Goal: Check status: Check status

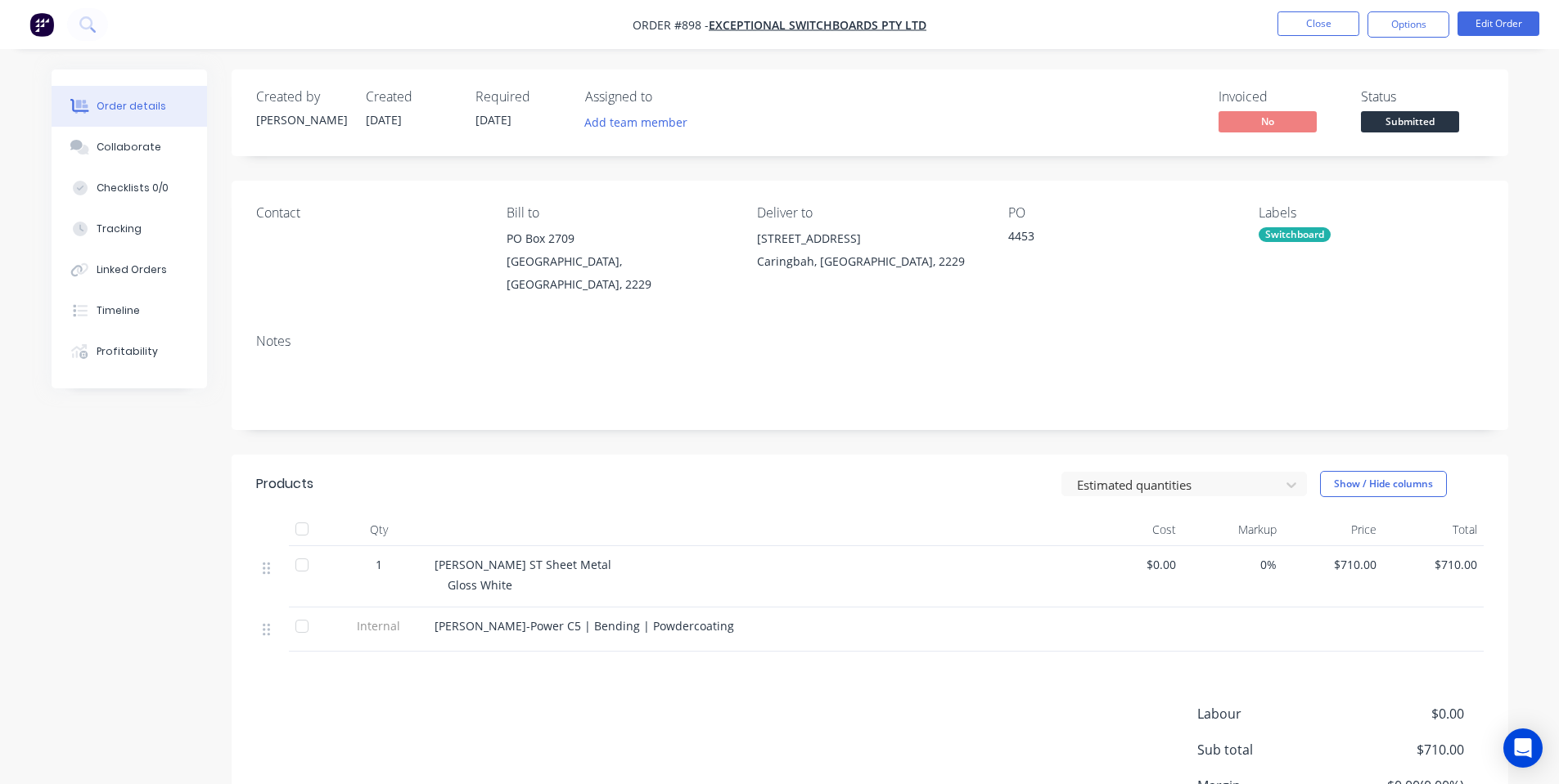
click at [1272, 26] on ul "Close Options Edit Order" at bounding box center [1408, 24] width 301 height 26
click at [1310, 22] on button "Close" at bounding box center [1318, 23] width 81 height 24
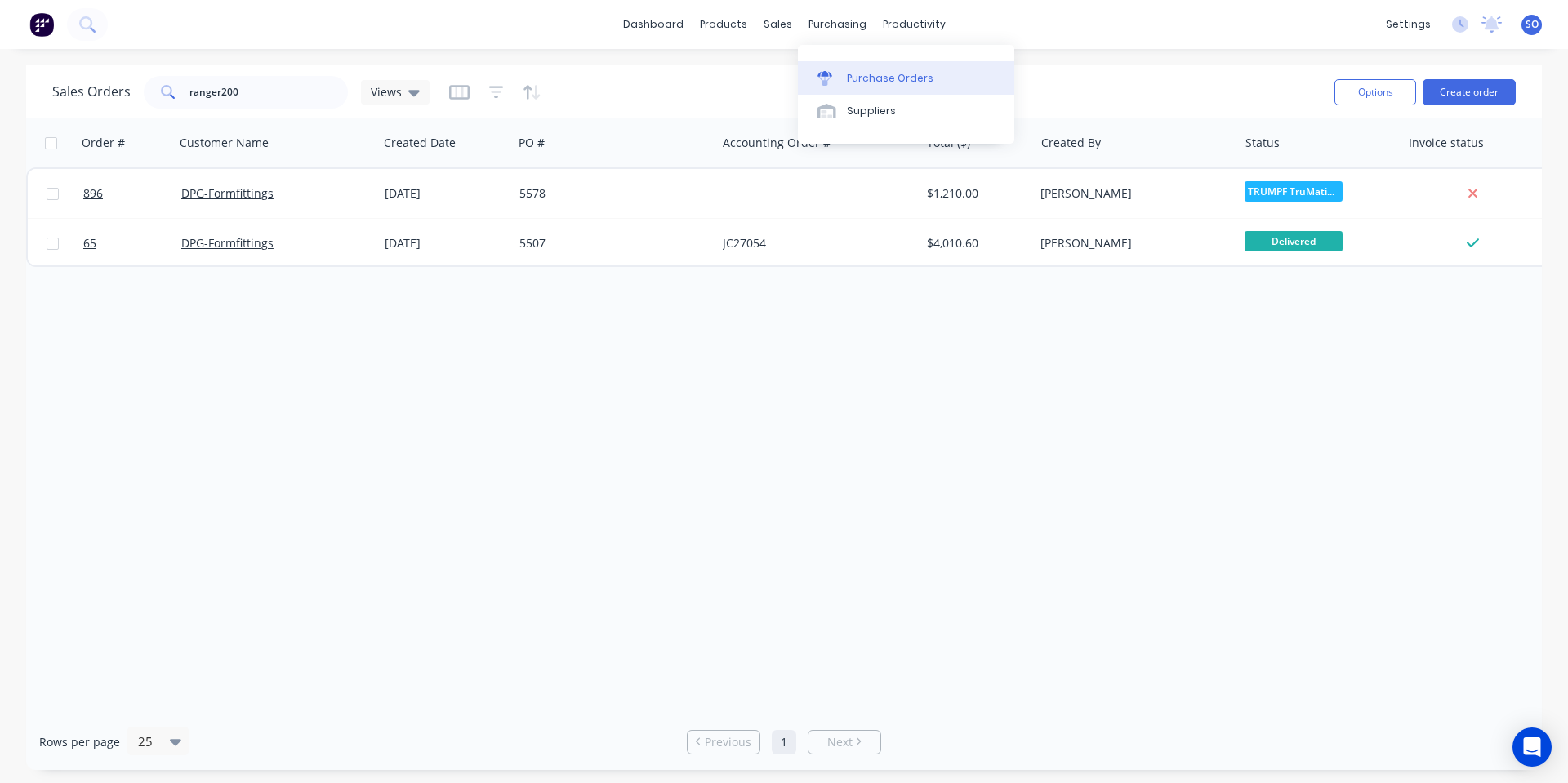
click at [865, 82] on div "Purchase Orders" at bounding box center [890, 79] width 87 height 14
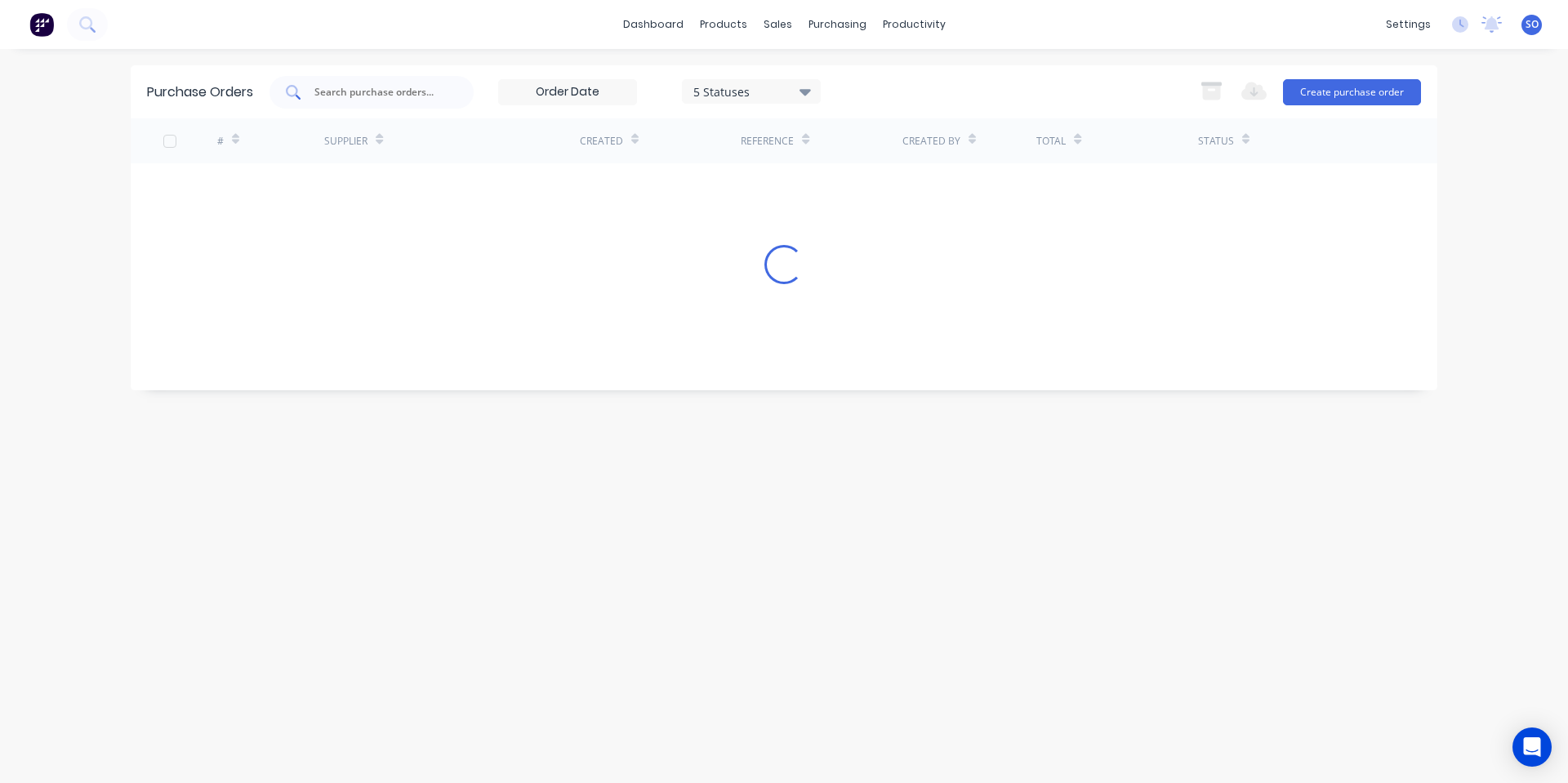
click at [351, 91] on input "text" at bounding box center [380, 92] width 136 height 16
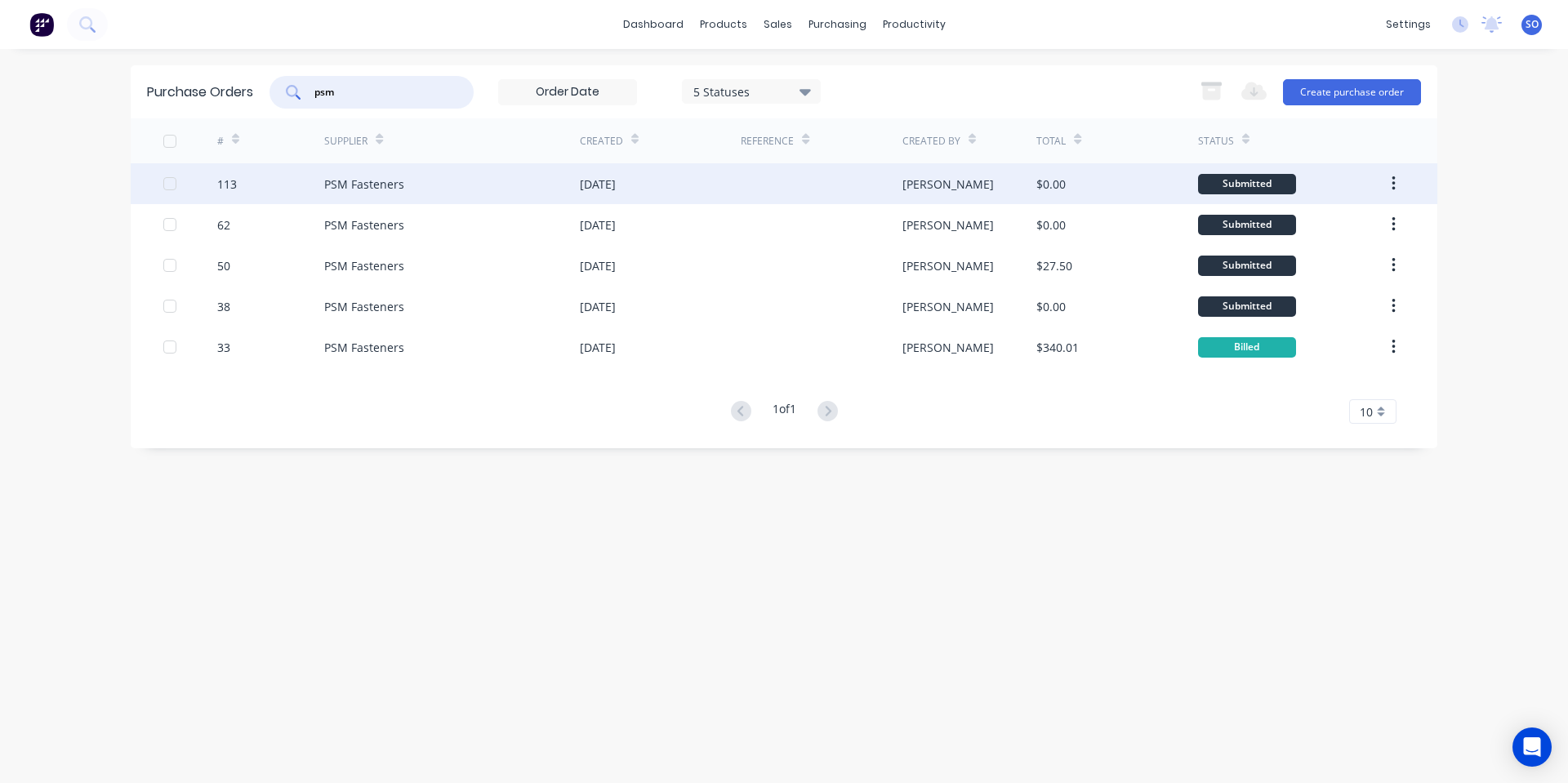
type input "psm"
click at [616, 188] on div "[DATE]" at bounding box center [597, 184] width 36 height 17
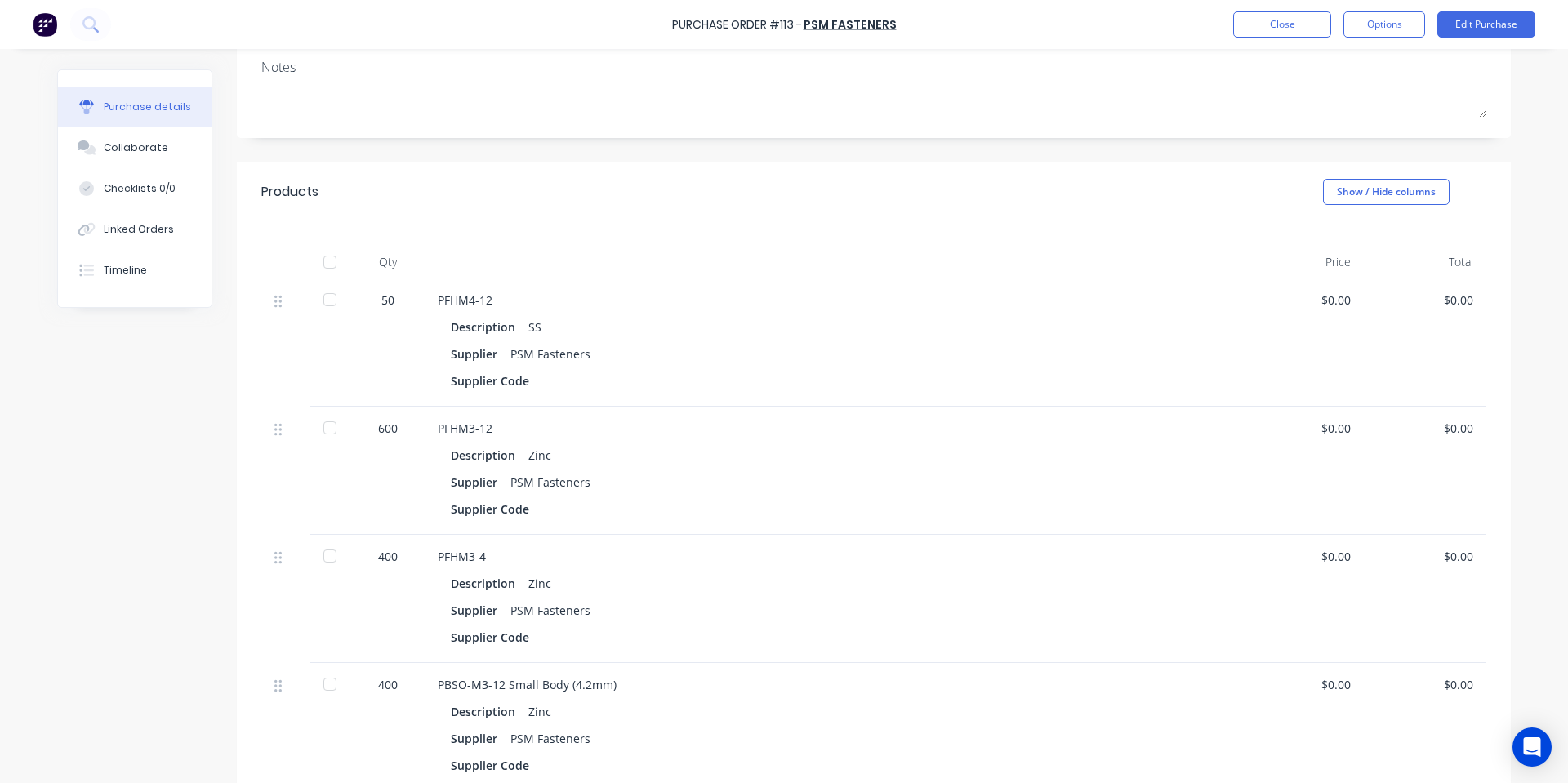
scroll to position [436, 0]
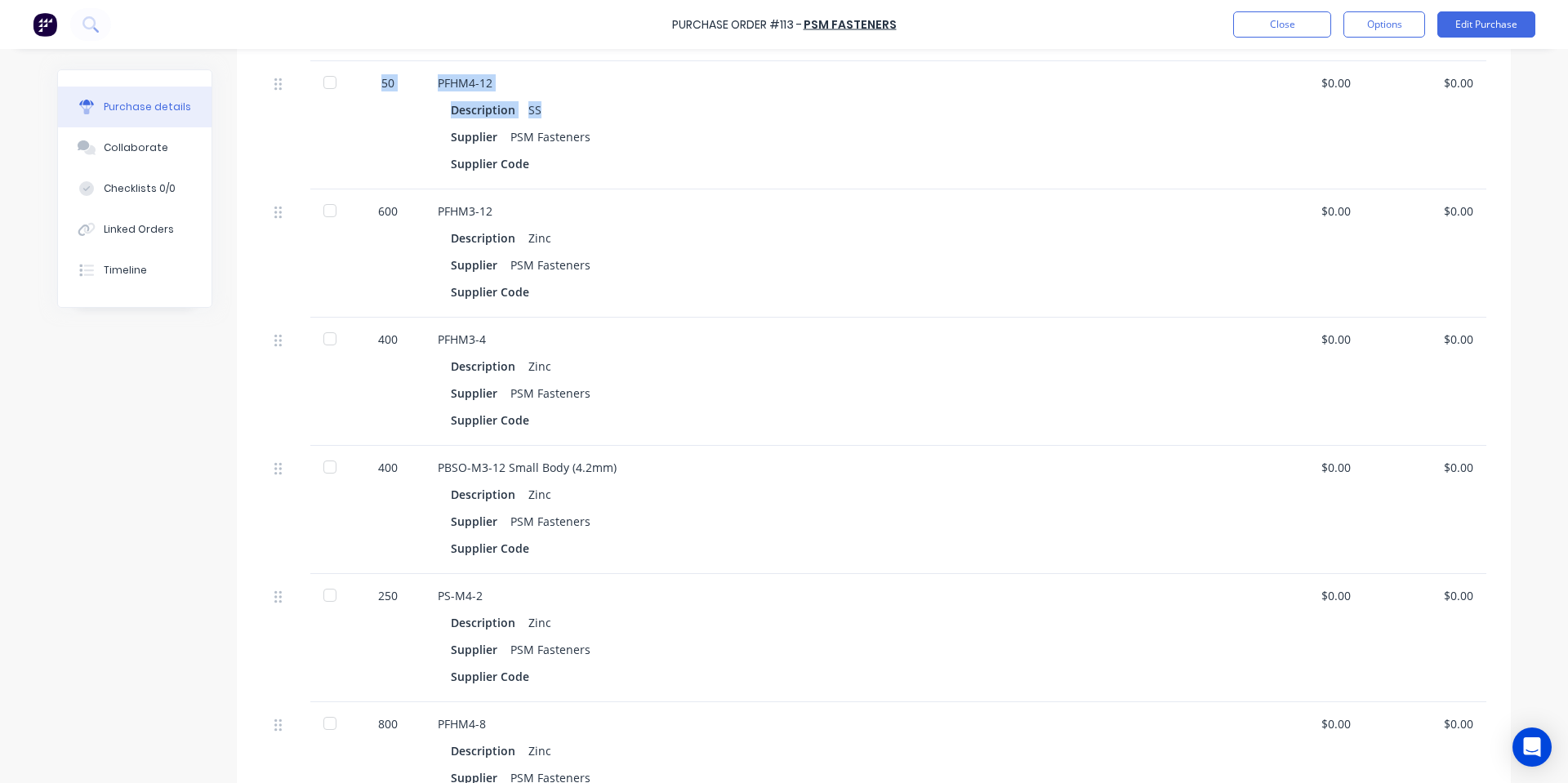
drag, startPoint x: 531, startPoint y: 113, endPoint x: 369, endPoint y: 70, distance: 167.6
click at [369, 70] on div "50 PFHM4-12 Description SS Supplier PSM Fasteners Supplier Code $0.00 $0.00" at bounding box center [874, 126] width 1225 height 129
click at [588, 120] on div "Description SS" at bounding box center [833, 110] width 764 height 24
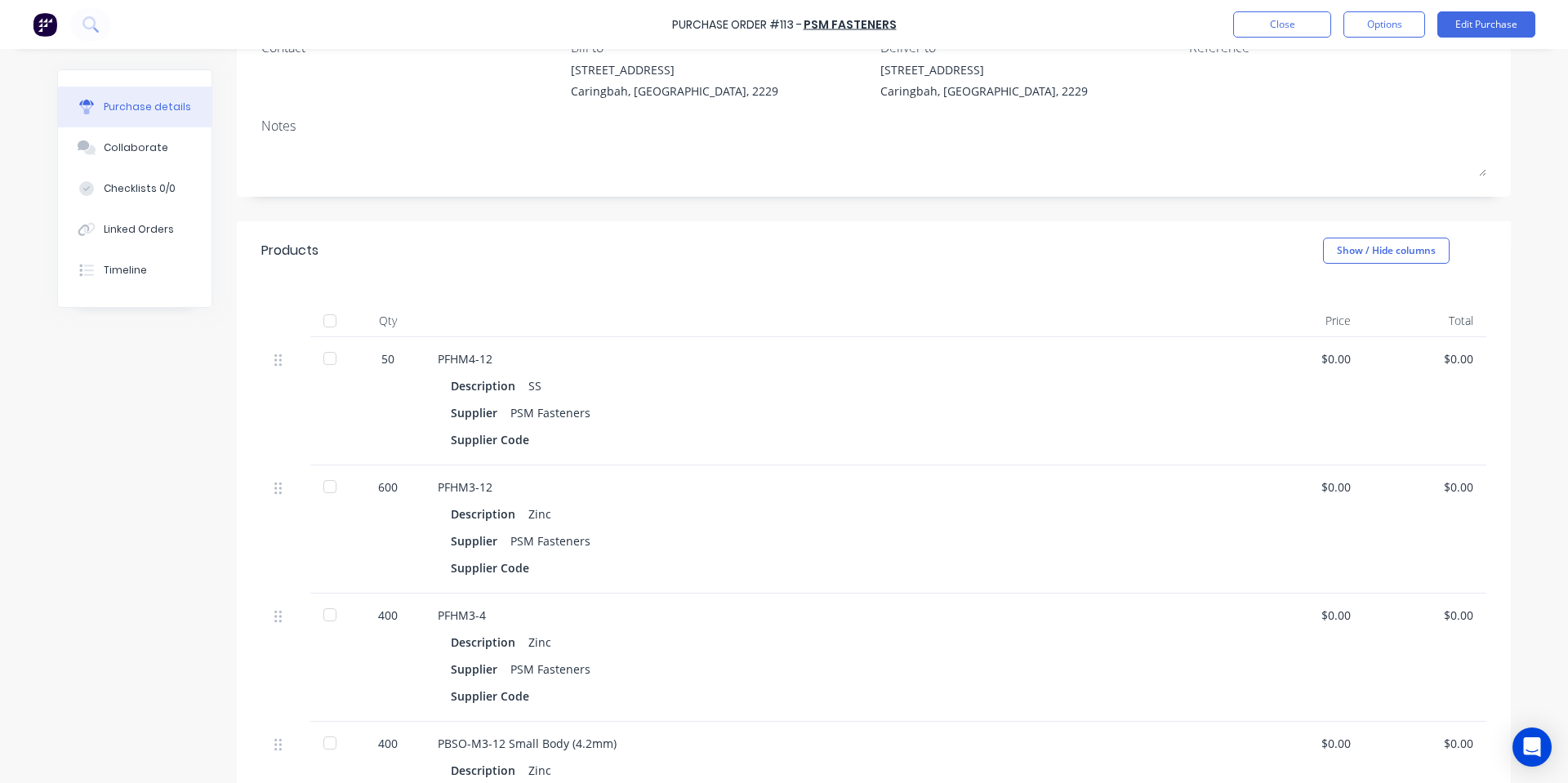
scroll to position [139, 0]
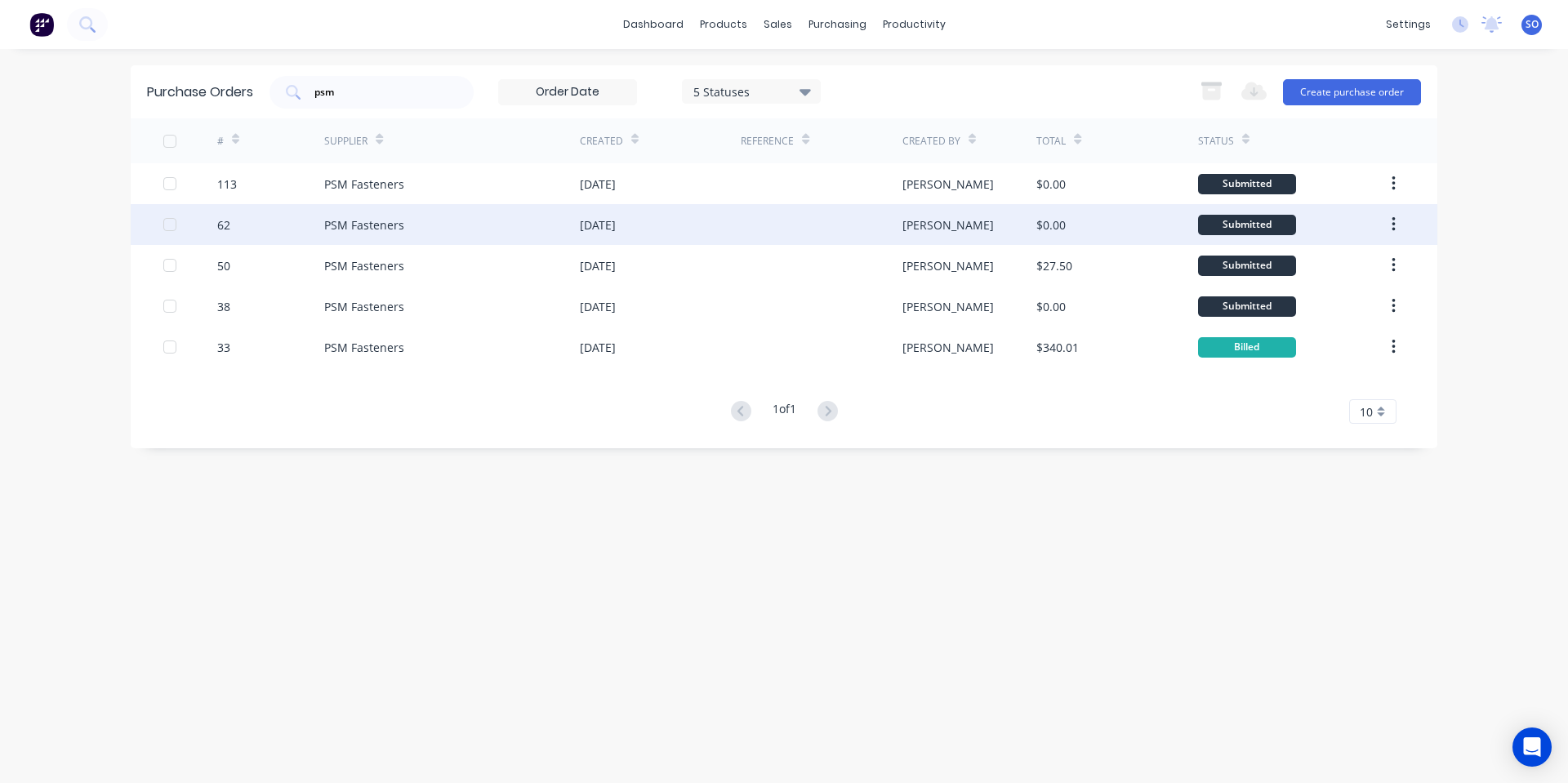
click at [494, 237] on div "PSM Fasteners" at bounding box center [452, 225] width 255 height 41
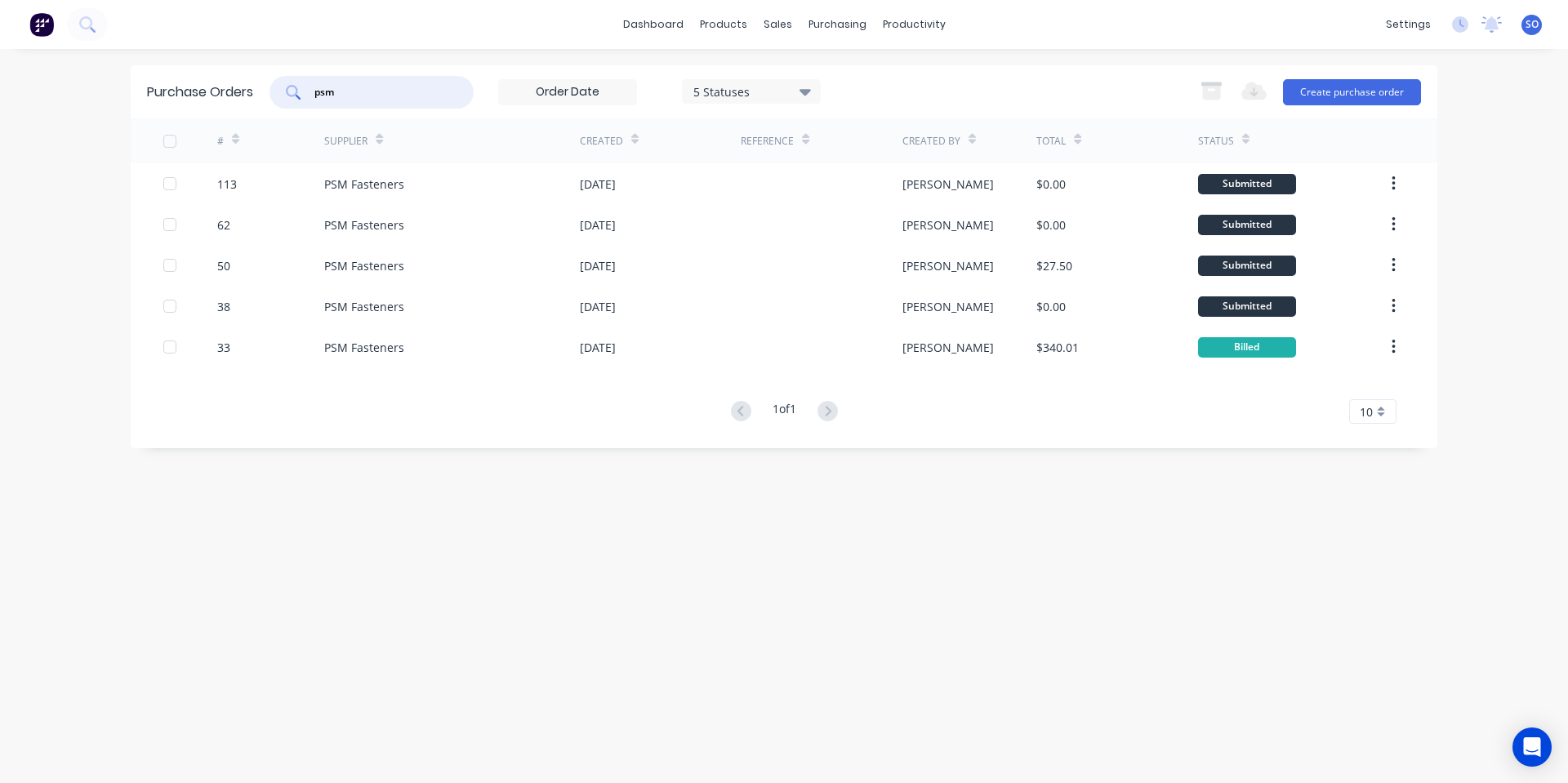
drag, startPoint x: 374, startPoint y: 96, endPoint x: 104, endPoint y: 110, distance: 270.4
click at [221, 99] on div "Purchase Orders psm 5 Statuses 5 Statuses Export to Excel (XLSX) Create purchas…" at bounding box center [784, 91] width 1307 height 53
type input "concept"
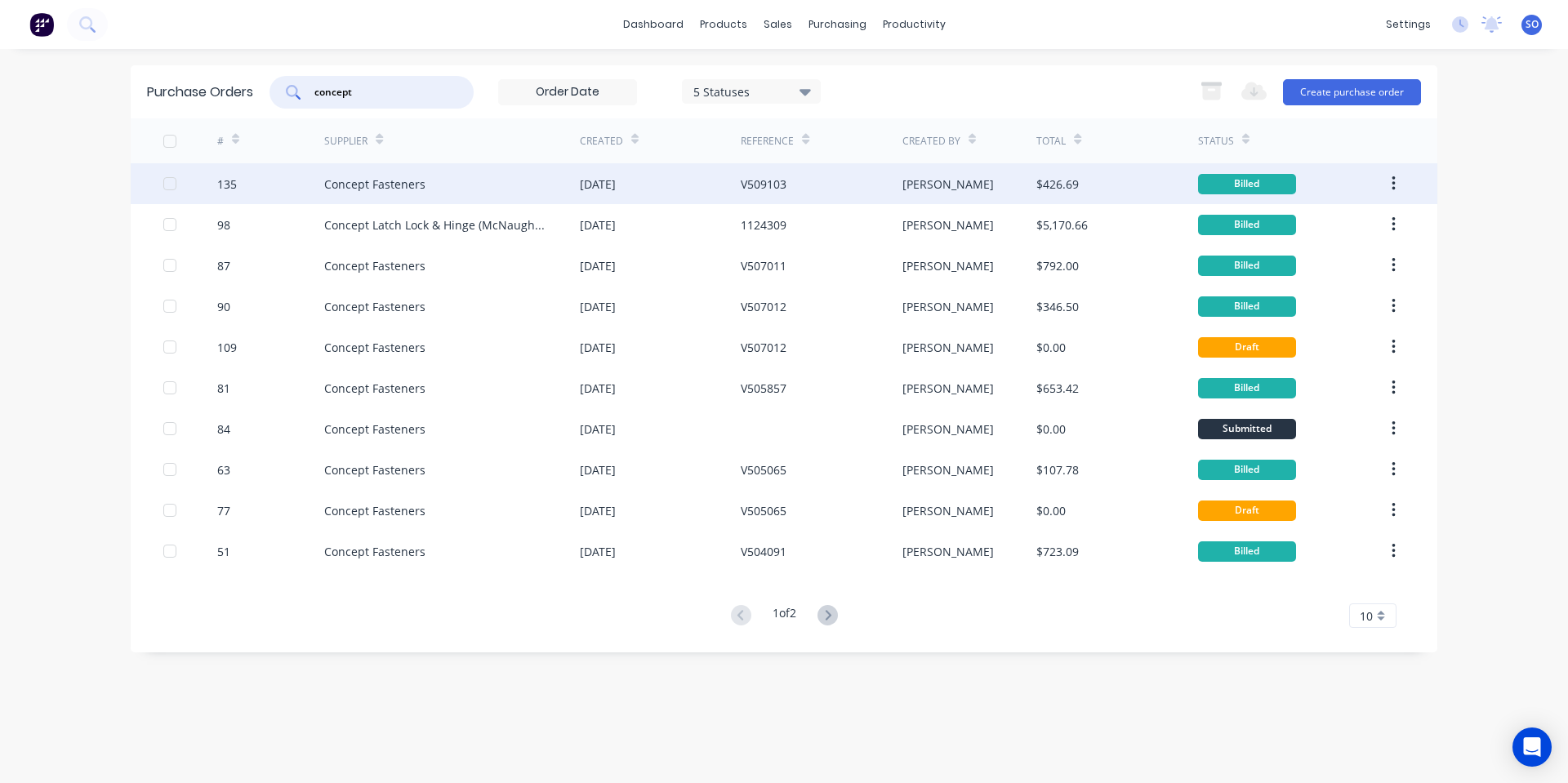
click at [513, 182] on div "Concept Fasteners" at bounding box center [452, 184] width 255 height 41
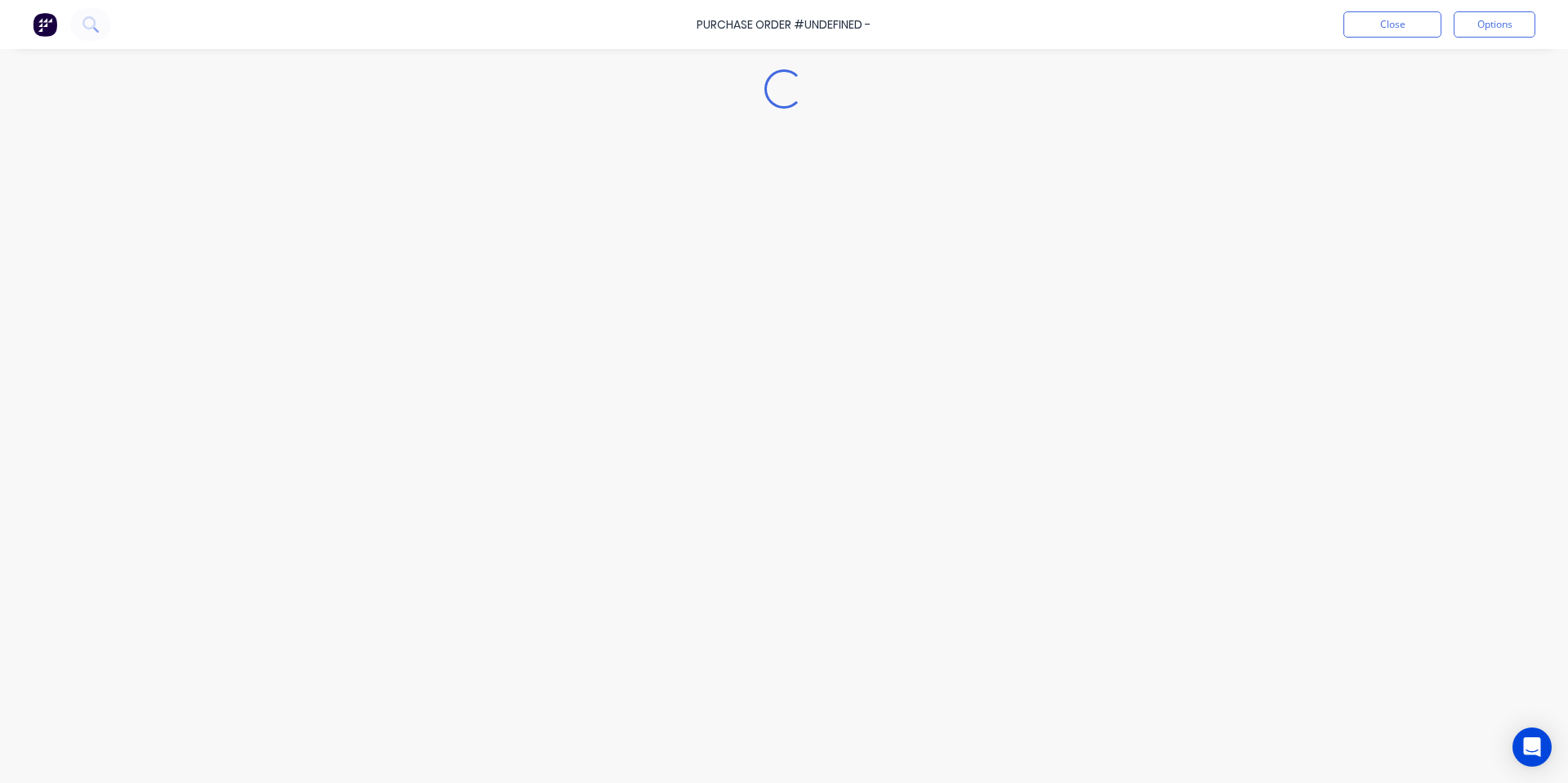
type textarea "x"
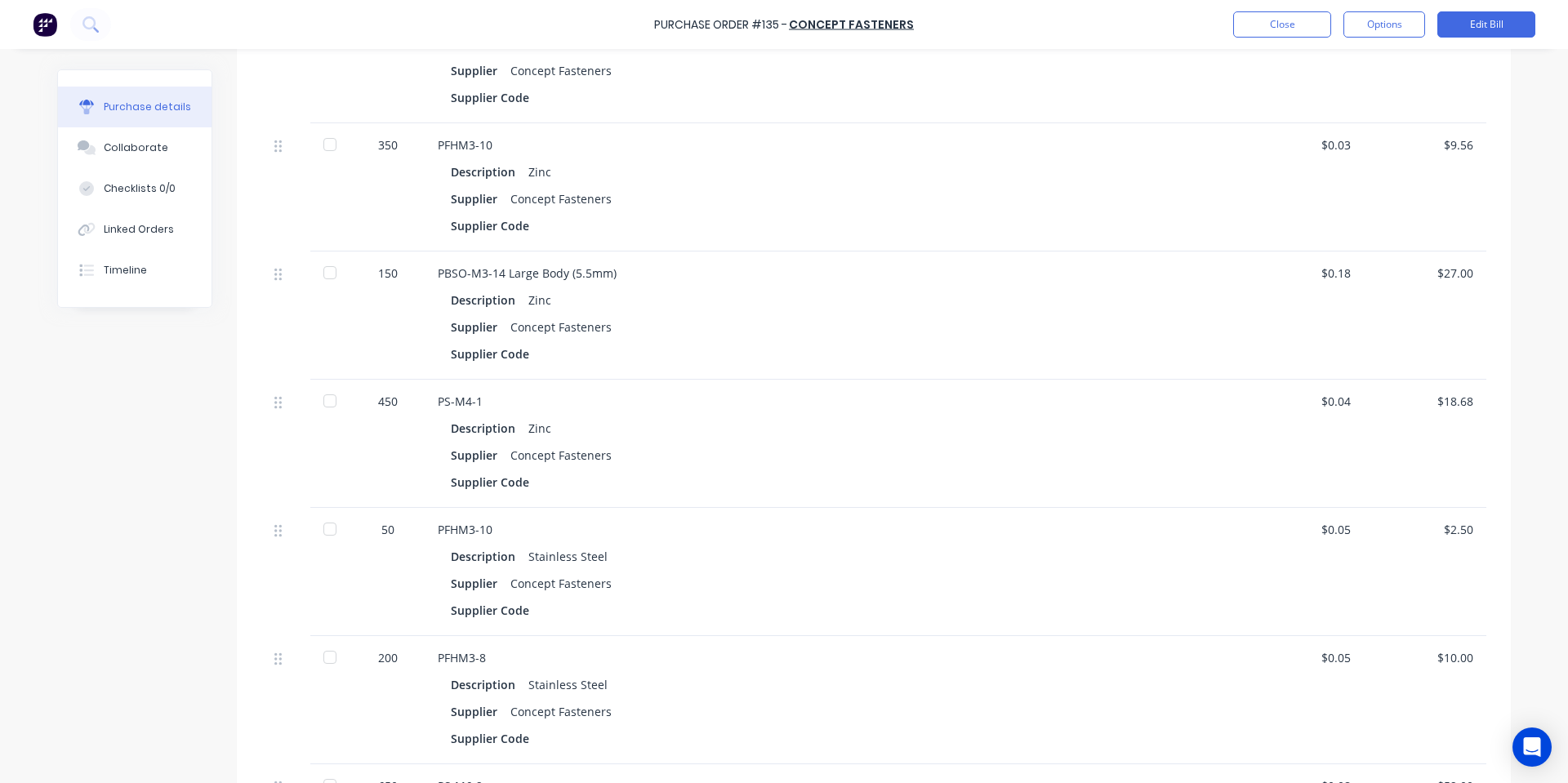
scroll to position [1088, 0]
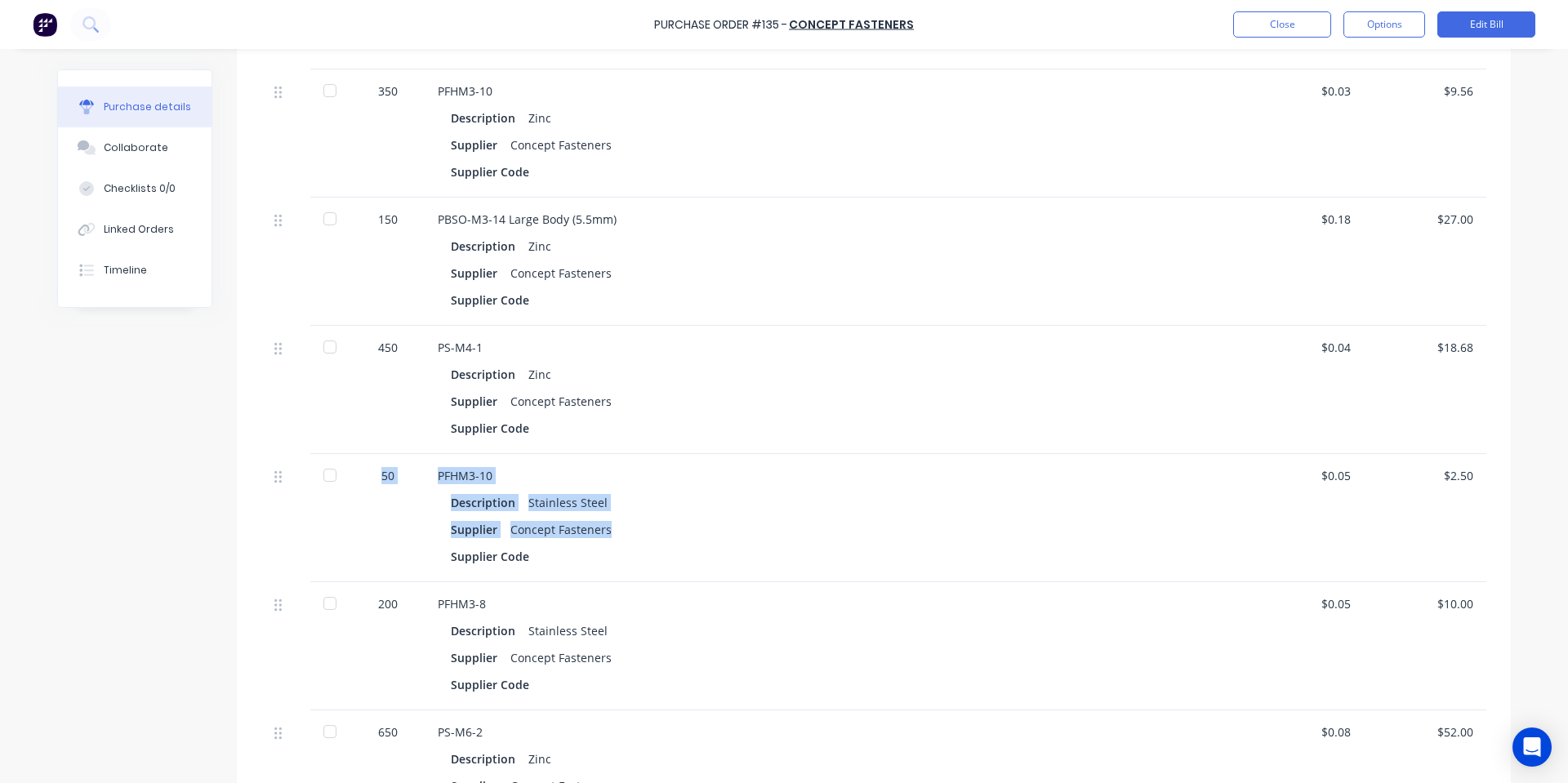
drag, startPoint x: 618, startPoint y: 529, endPoint x: 371, endPoint y: 486, distance: 250.7
click at [363, 474] on div "50 PFHM3-10 Description Stainless Steel Supplier Concept Fasteners Supplier Cod…" at bounding box center [874, 519] width 1225 height 129
click at [403, 518] on div "50" at bounding box center [388, 519] width 73 height 129
click at [568, 487] on div "PFHM3-10 Description Stainless Steel Supplier Concept Fasteners Supplier Code" at bounding box center [833, 519] width 817 height 129
click at [662, 492] on div "Description Stainless Steel" at bounding box center [833, 503] width 764 height 24
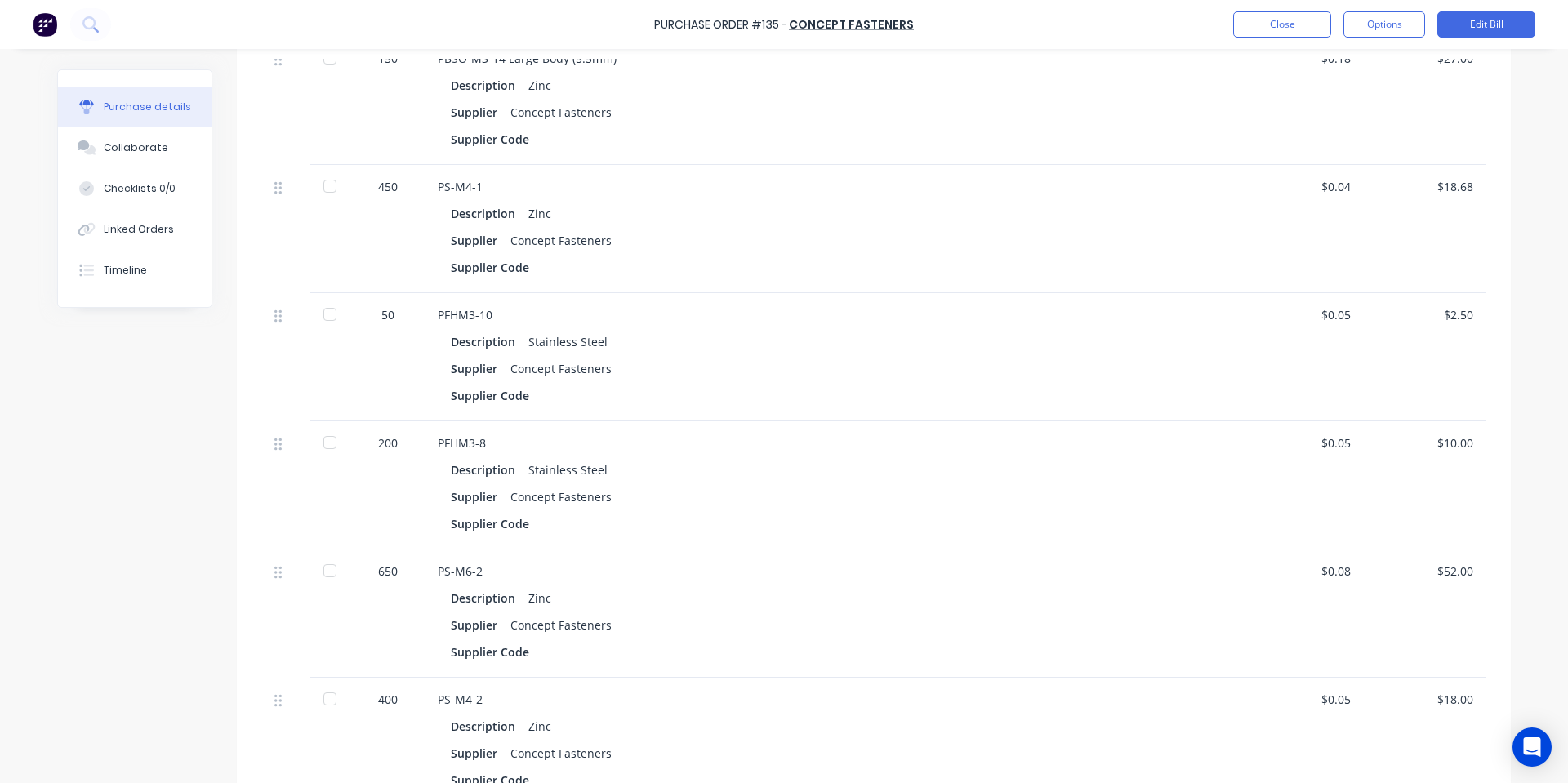
scroll to position [1307, 0]
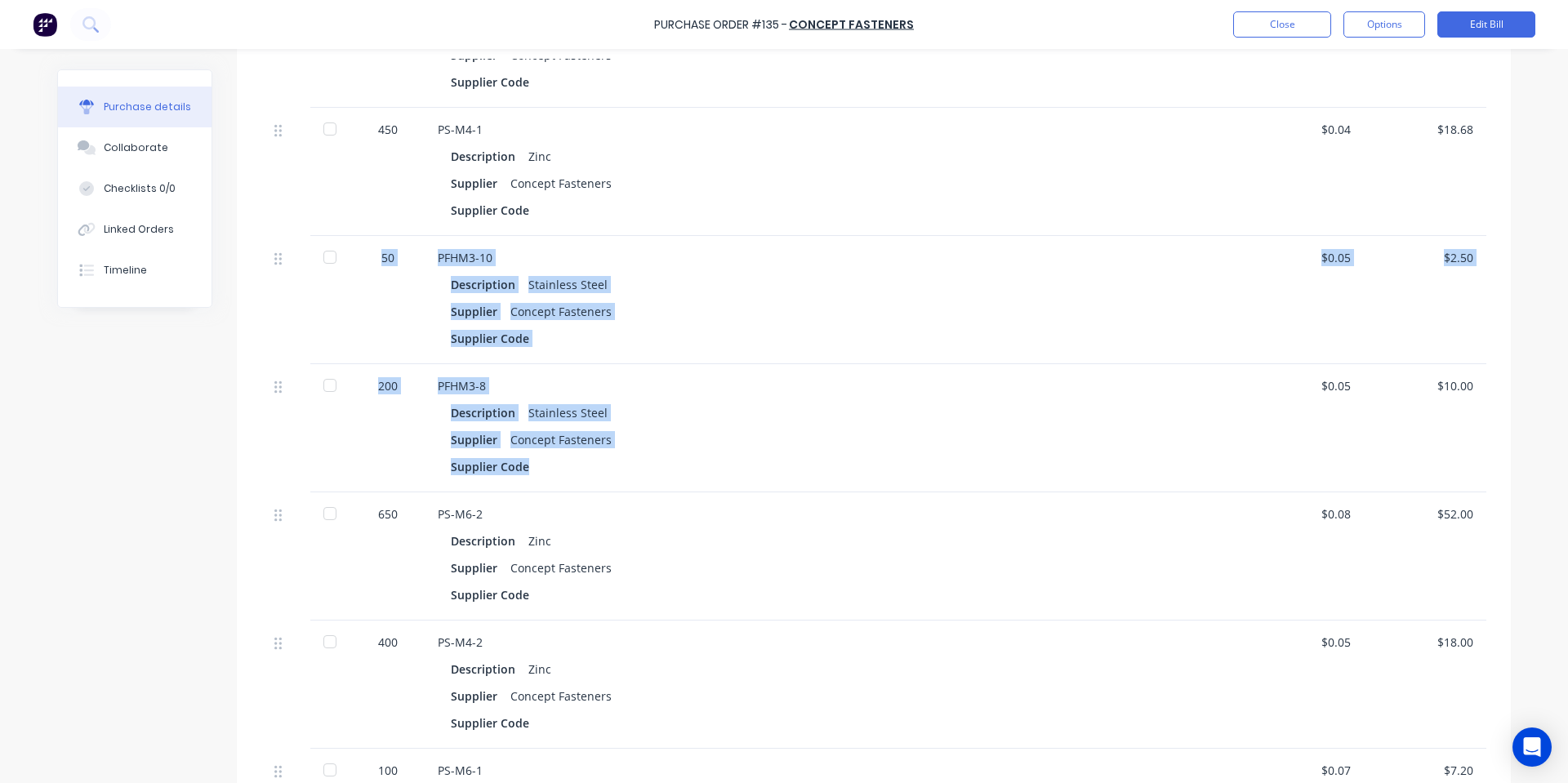
drag, startPoint x: 577, startPoint y: 478, endPoint x: 636, endPoint y: 369, distance: 123.9
click at [317, 266] on div "50 Eurosert M8SP Concept Fasteners $0.107 $5.35 50 Eurosert M12SP Concept Faste…" at bounding box center [874, 162] width 1225 height 1944
click at [661, 369] on div "PFHM3-8 Description Stainless Steel Supplier Concept Fasteners Supplier Code" at bounding box center [833, 429] width 817 height 129
click at [604, 446] on div "Supplier Concept Fasteners" at bounding box center [833, 439] width 764 height 24
drag, startPoint x: 595, startPoint y: 464, endPoint x: 377, endPoint y: 255, distance: 302.0
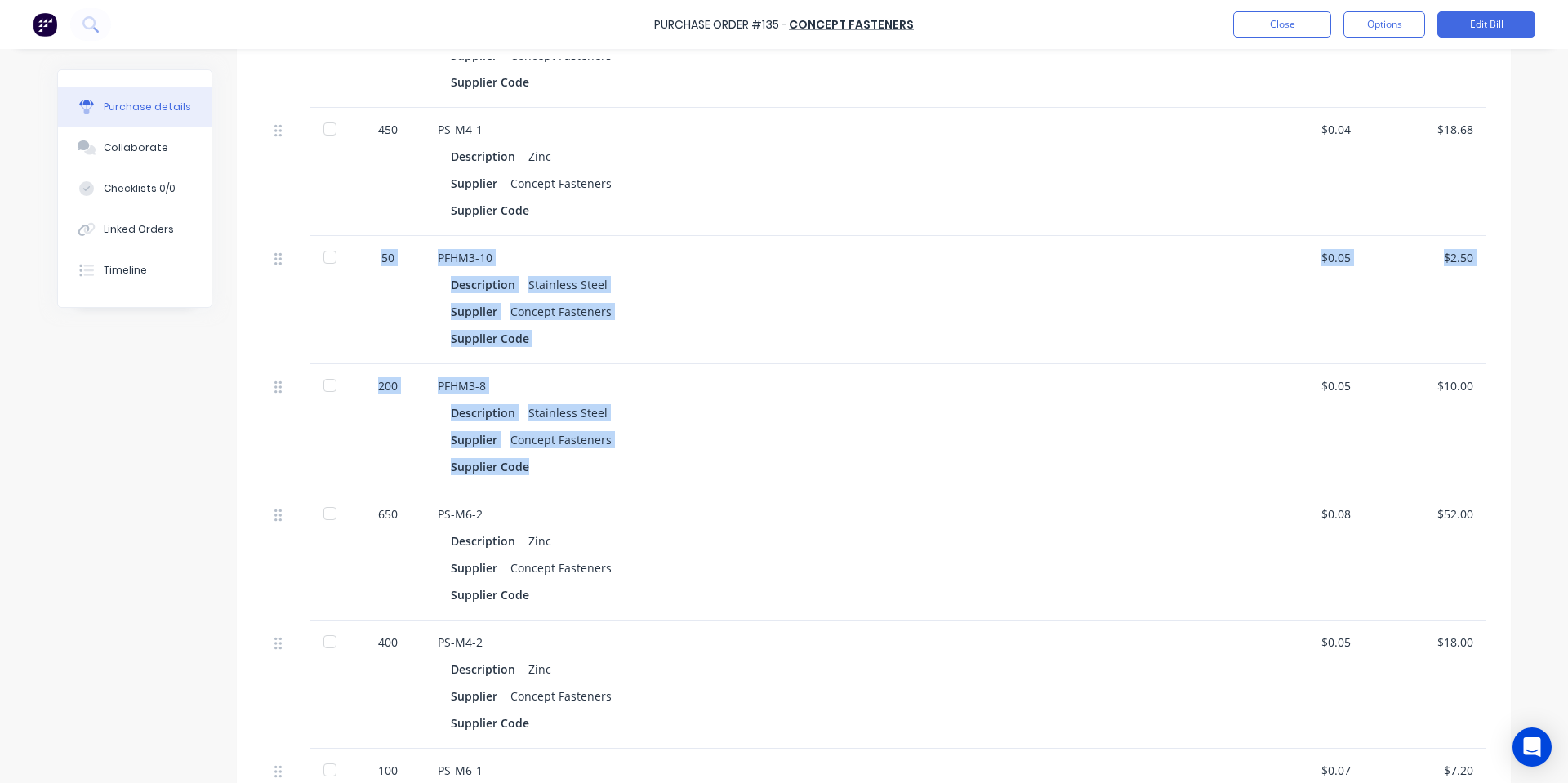
click at [377, 254] on div "50 Eurosert M8SP Concept Fasteners $0.107 $5.35 50 Eurosert M12SP Concept Faste…" at bounding box center [874, 162] width 1225 height 1944
click at [379, 259] on div "50" at bounding box center [388, 257] width 47 height 17
click at [384, 267] on div "50" at bounding box center [388, 300] width 73 height 129
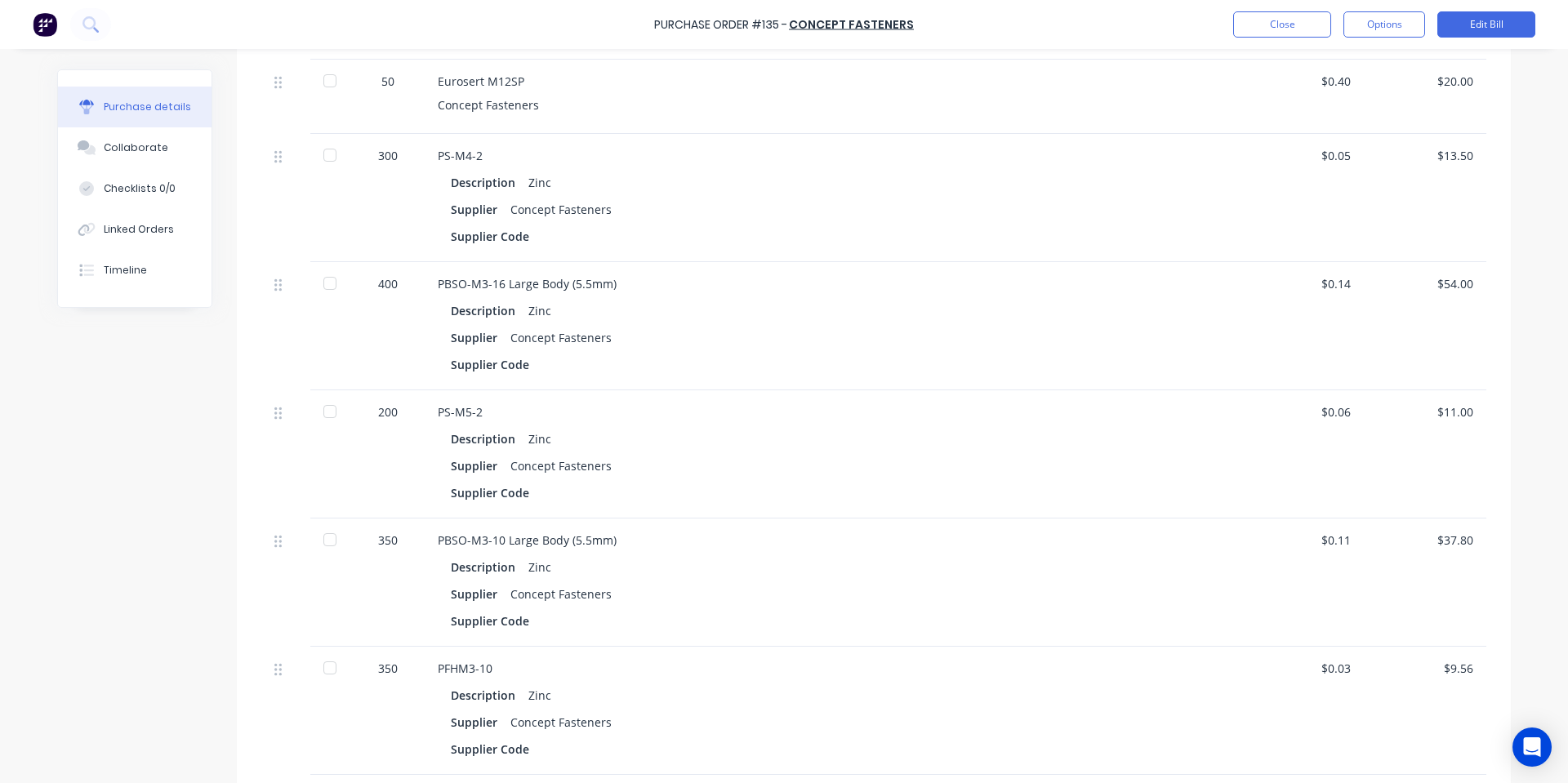
scroll to position [0, 0]
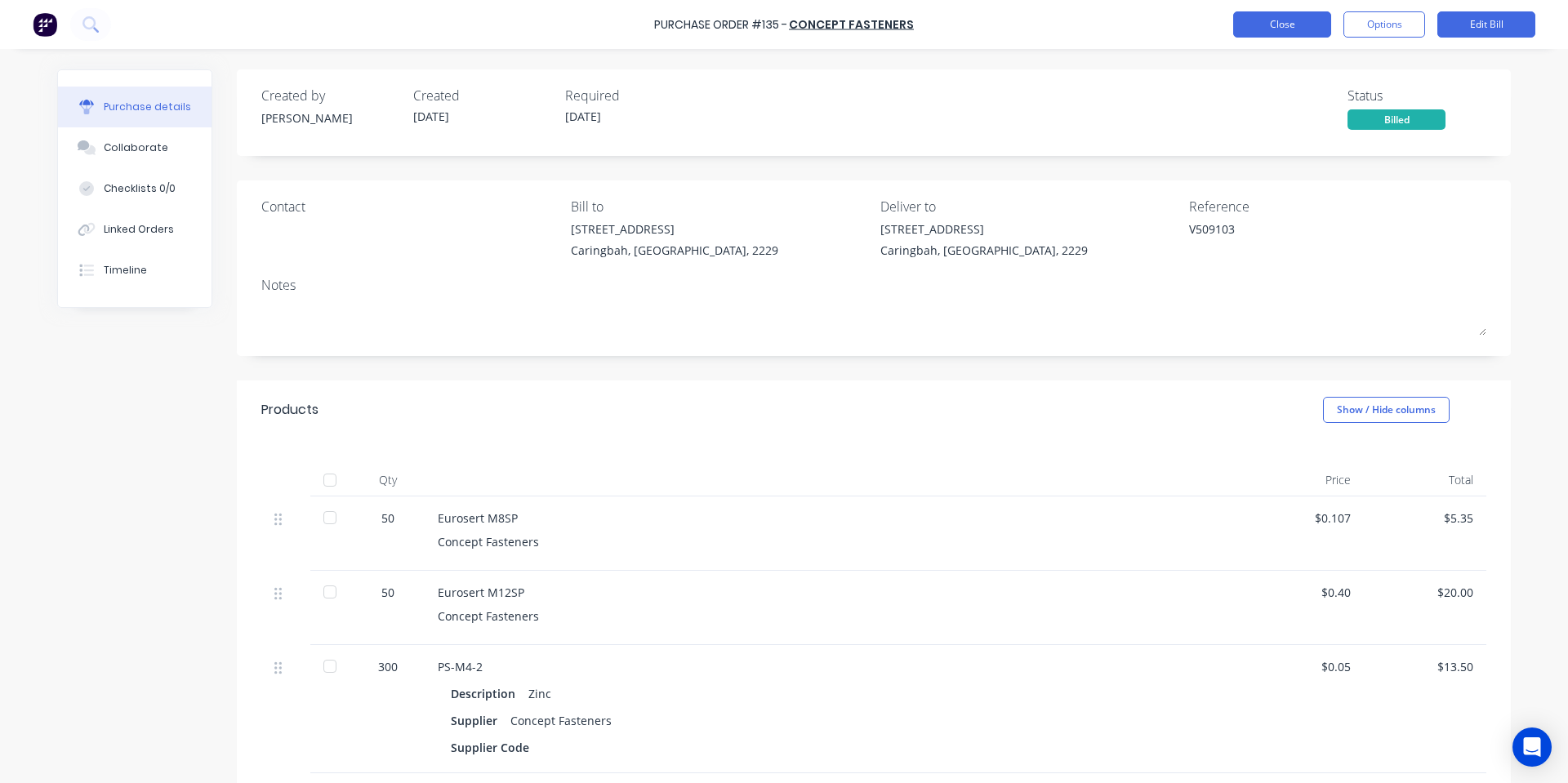
click at [1256, 30] on button "Close" at bounding box center [1282, 24] width 98 height 26
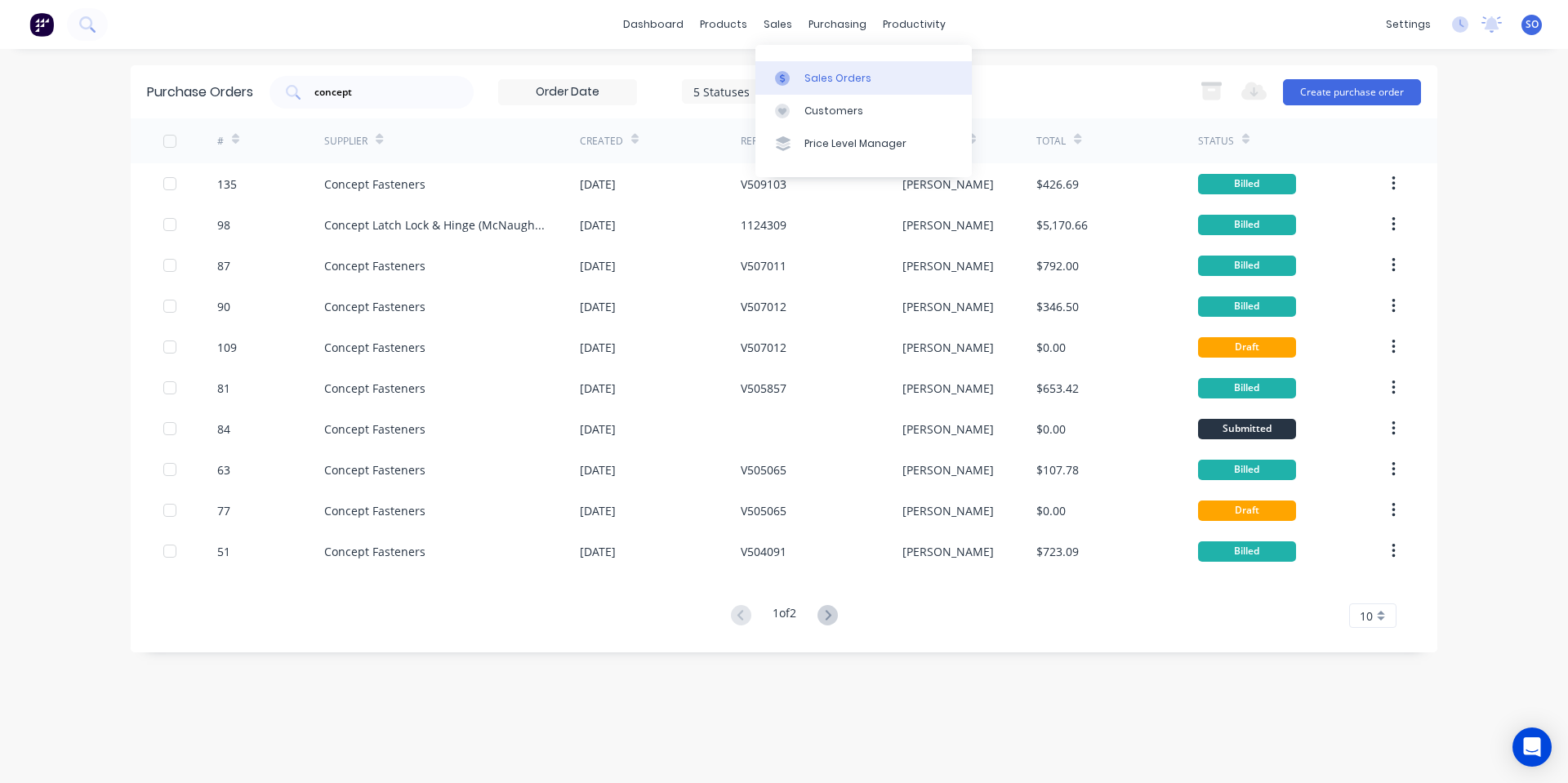
click at [780, 69] on link "Sales Orders" at bounding box center [863, 78] width 216 height 33
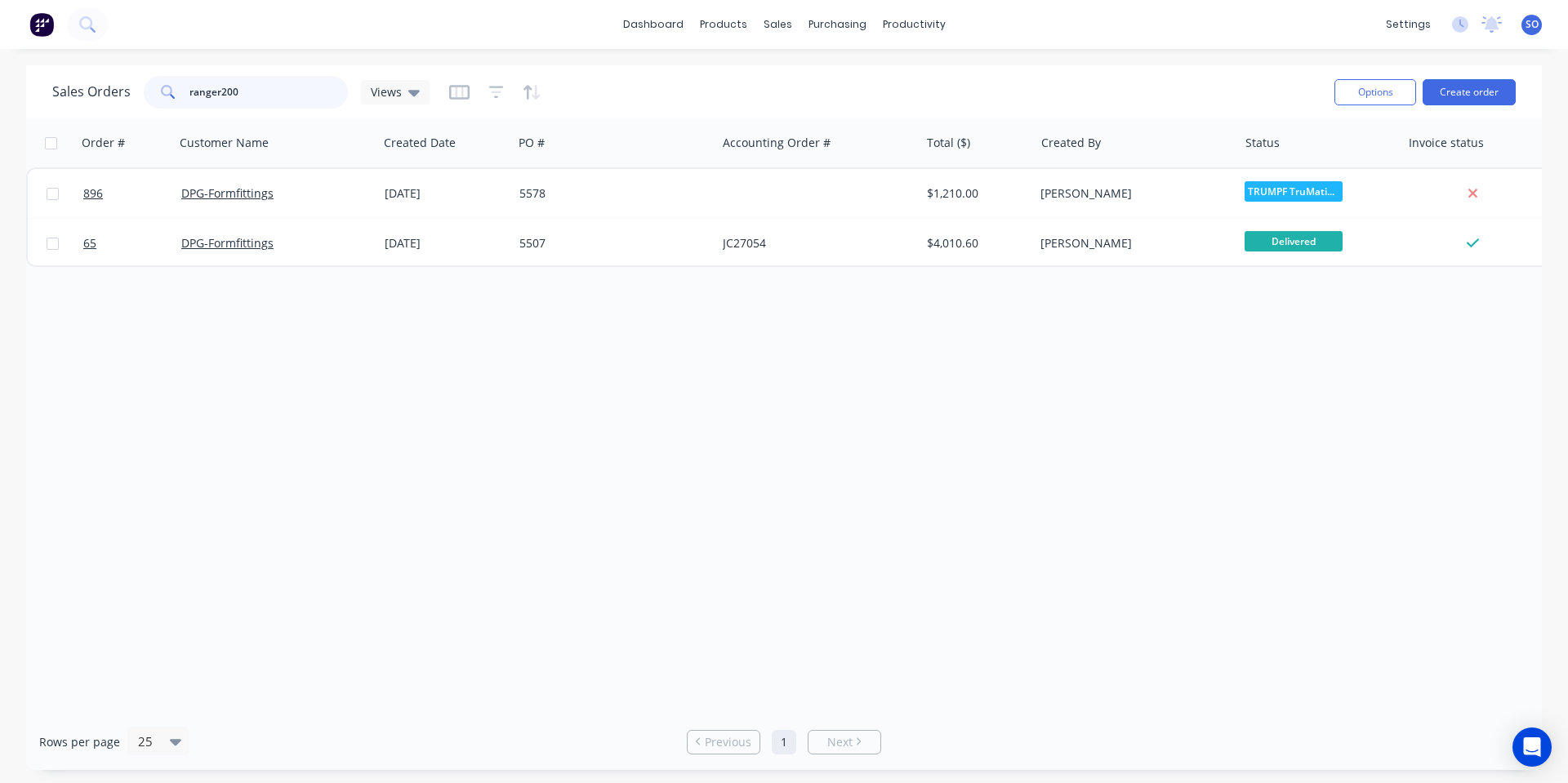
drag, startPoint x: 300, startPoint y: 85, endPoint x: 121, endPoint y: 103, distance: 179.9
click at [121, 103] on div "Sales Orders ranger200 Views" at bounding box center [241, 92] width 378 height 33
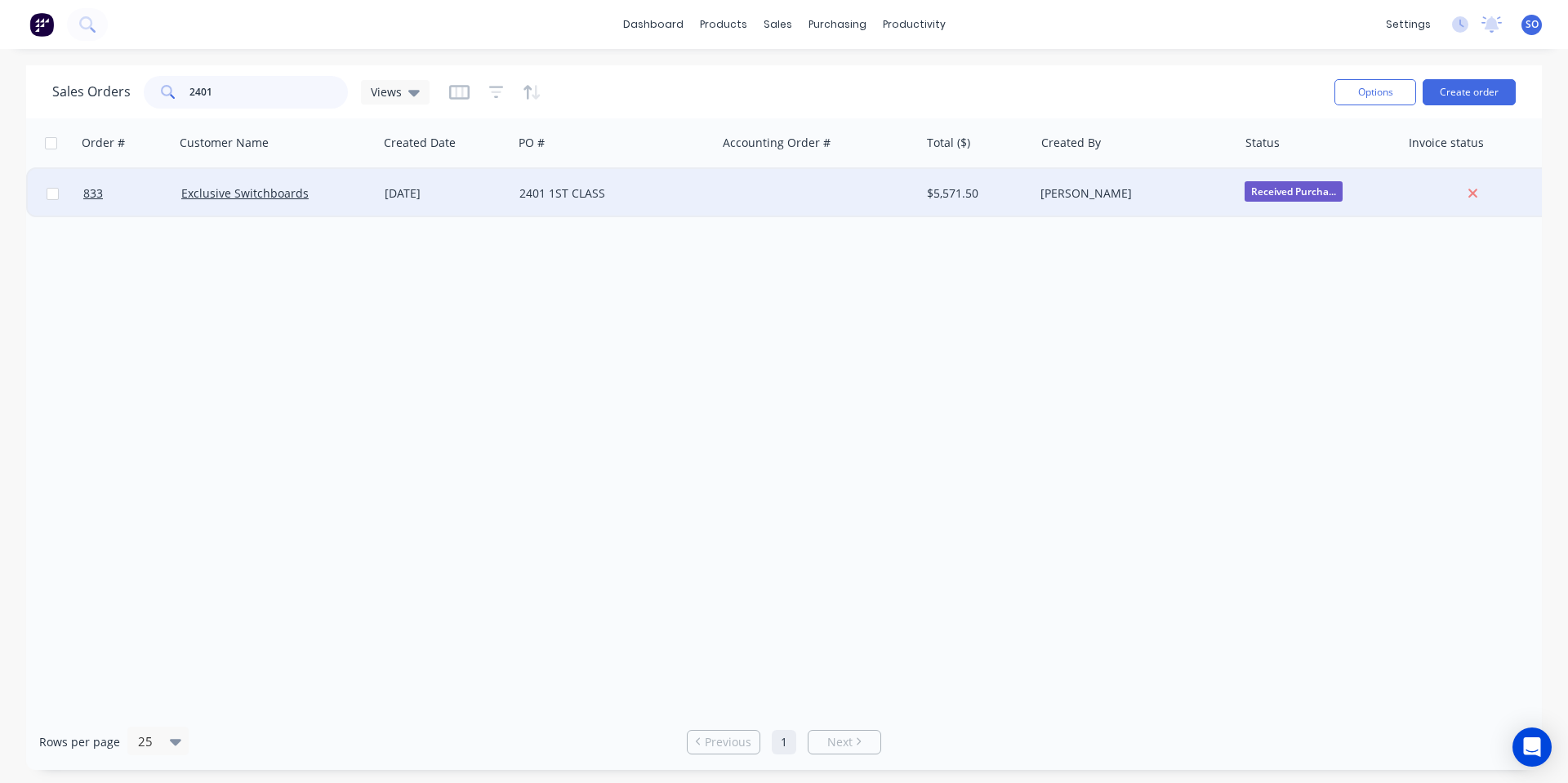
type input "2401"
click at [350, 191] on div "Exclusive Switchboards" at bounding box center [271, 194] width 181 height 16
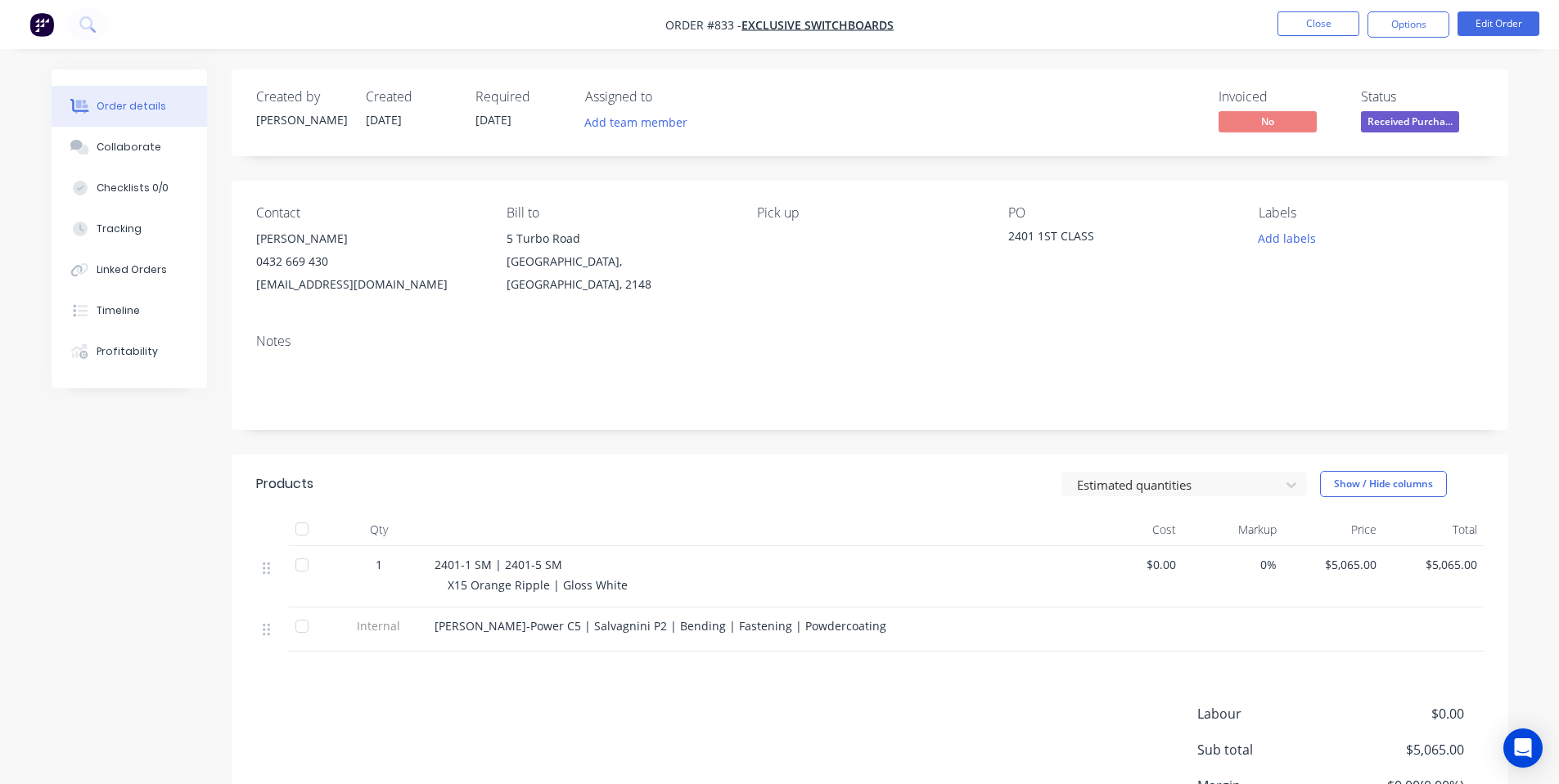
click at [1360, 122] on span "Received Purcha..." at bounding box center [1410, 121] width 98 height 21
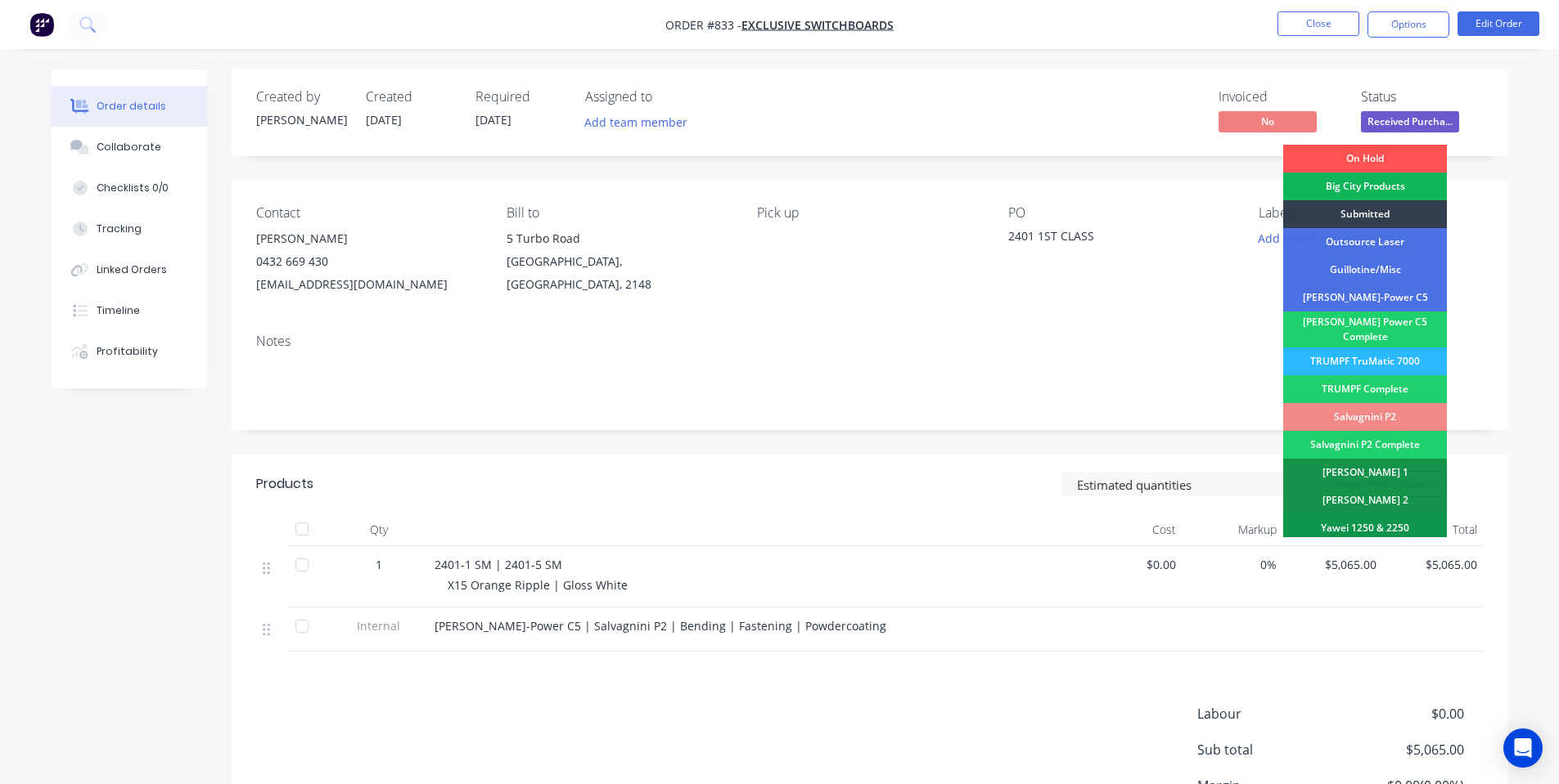
click at [1372, 119] on span "Received Purcha..." at bounding box center [1410, 121] width 98 height 21
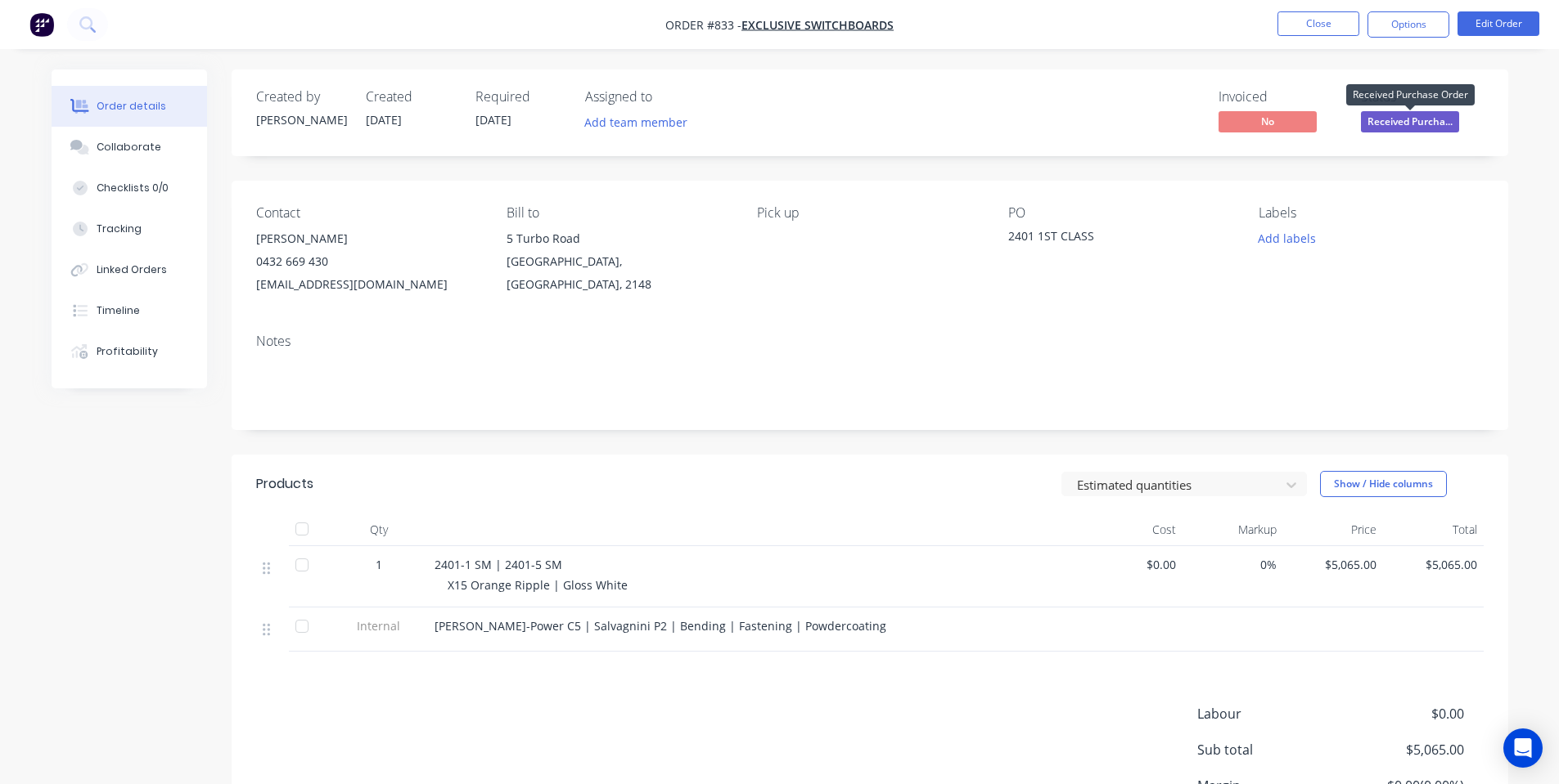
click at [1373, 120] on span "Received Purcha..." at bounding box center [1410, 121] width 98 height 21
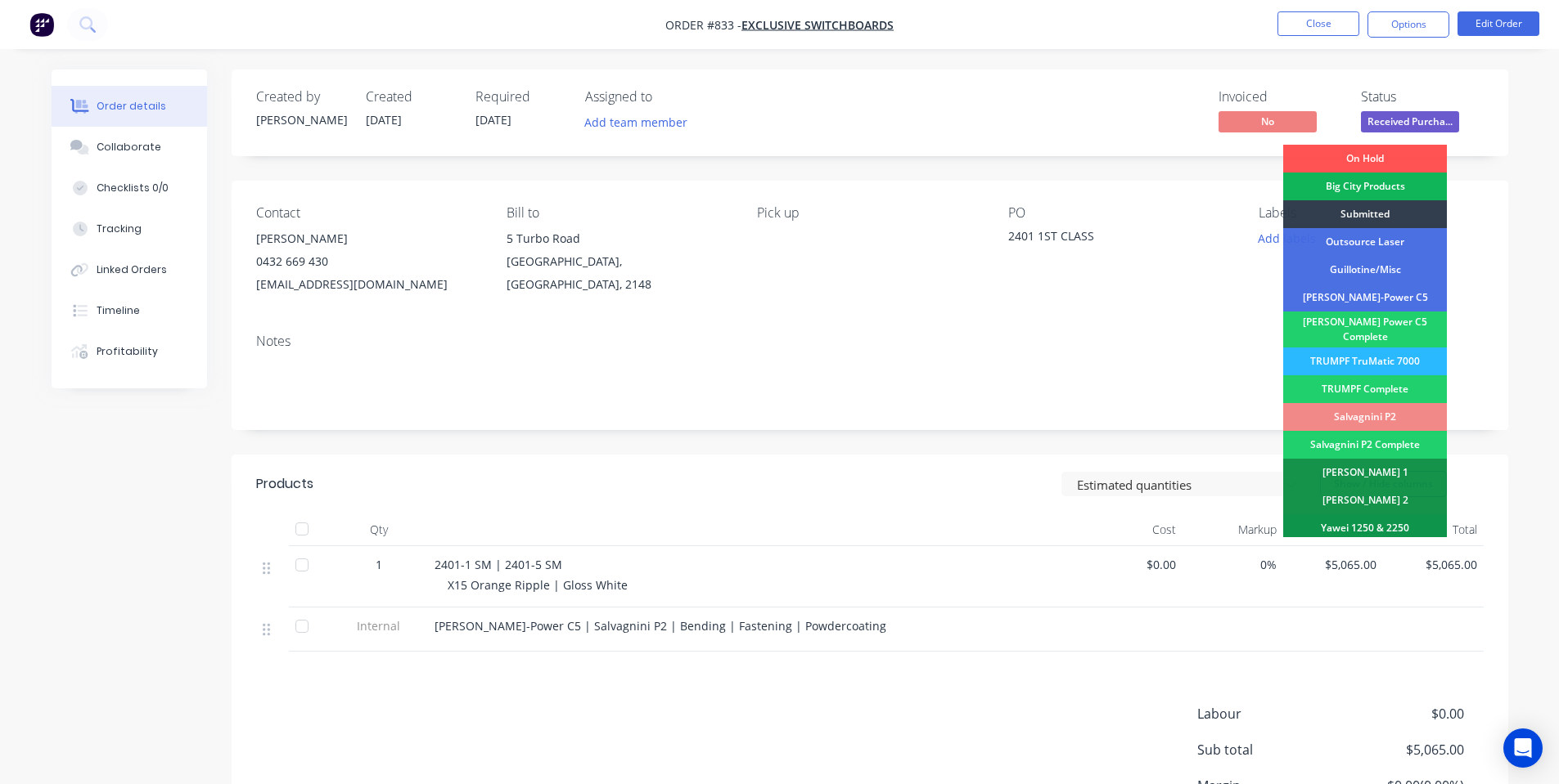
drag, startPoint x: 1377, startPoint y: 220, endPoint x: 1386, endPoint y: 175, distance: 45.9
click at [1377, 219] on div "Submitted" at bounding box center [1364, 214] width 164 height 28
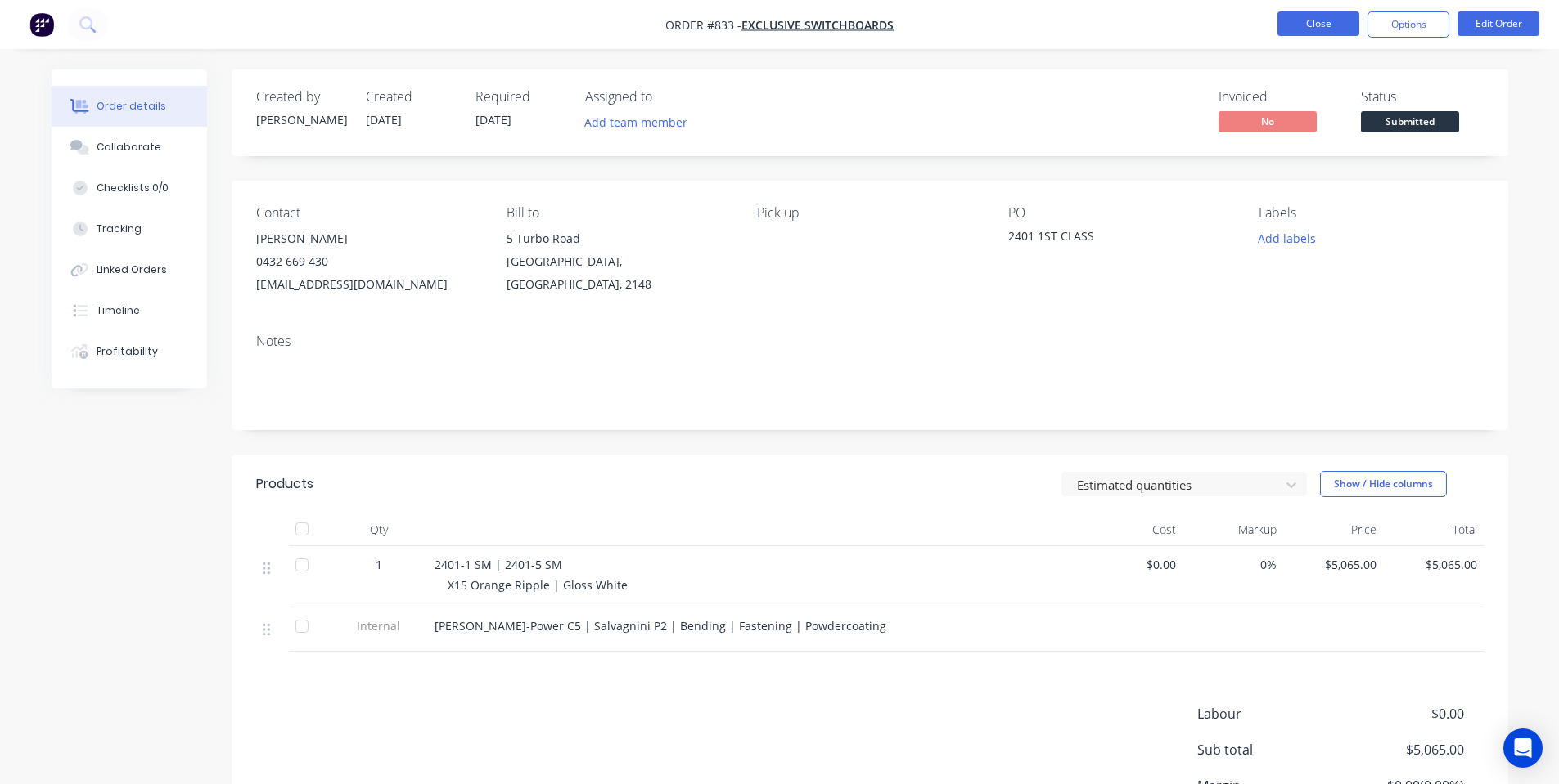
click at [1307, 58] on div "Order details Collaborate Checklists 0/0 Tracking Linked Orders Timeline Profit…" at bounding box center [779, 471] width 1559 height 943
click at [1319, 30] on button "Close" at bounding box center [1318, 23] width 81 height 24
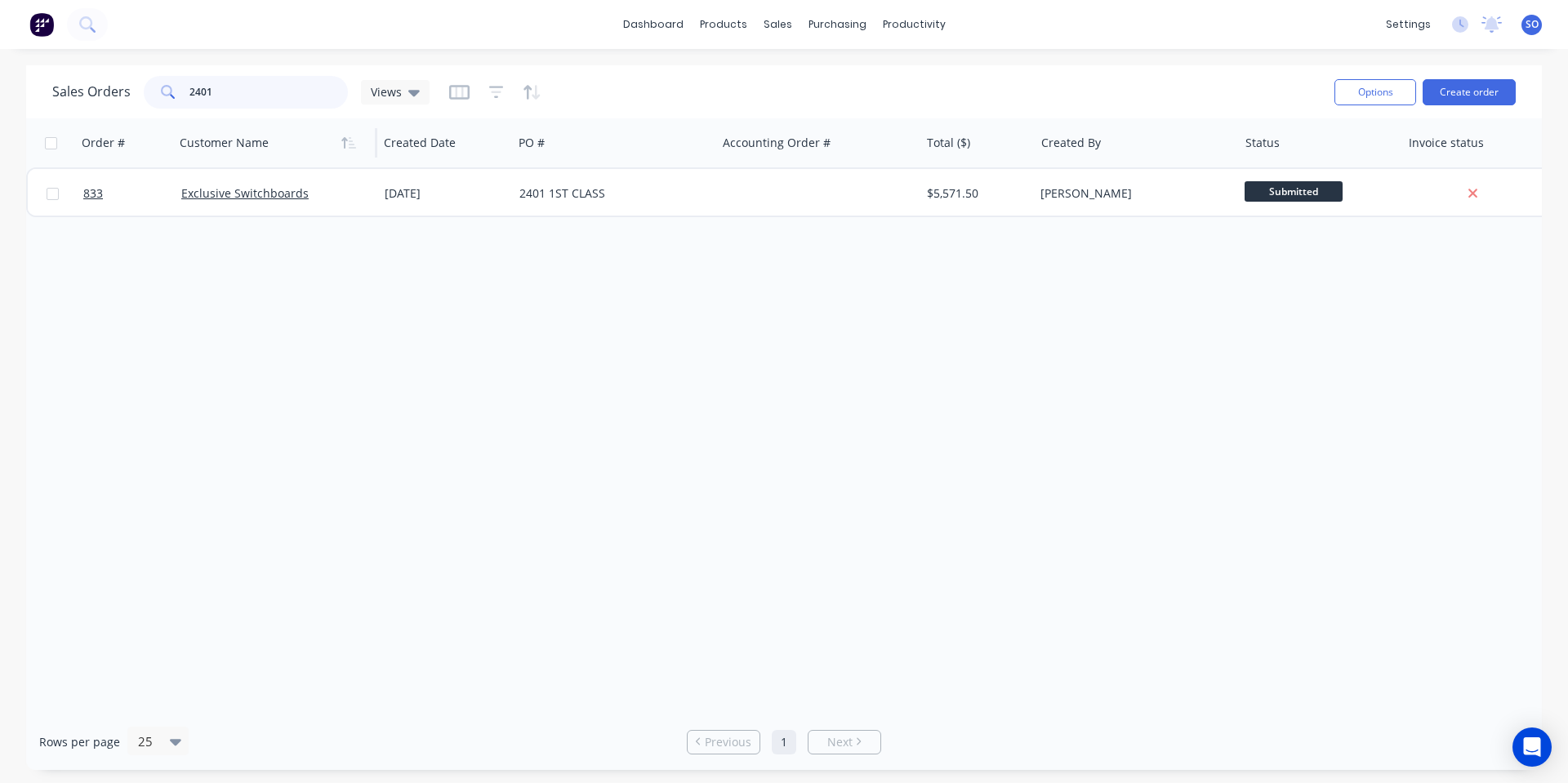
drag, startPoint x: 303, startPoint y: 94, endPoint x: 206, endPoint y: 139, distance: 106.9
click at [58, 107] on div "Sales Orders 2401 Views" at bounding box center [241, 92] width 378 height 33
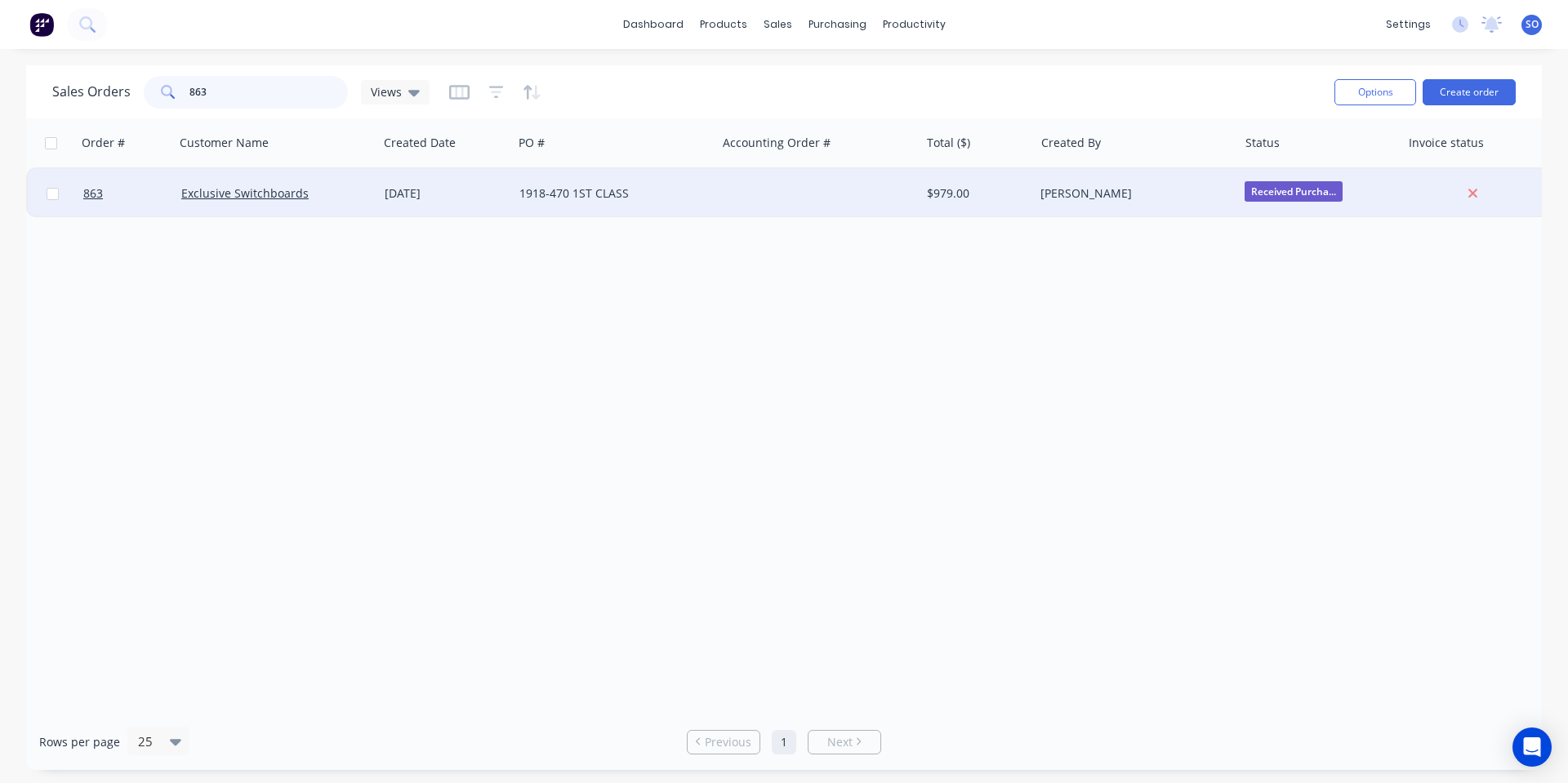
type input "863"
click at [385, 196] on div "[DATE]" at bounding box center [446, 194] width 121 height 16
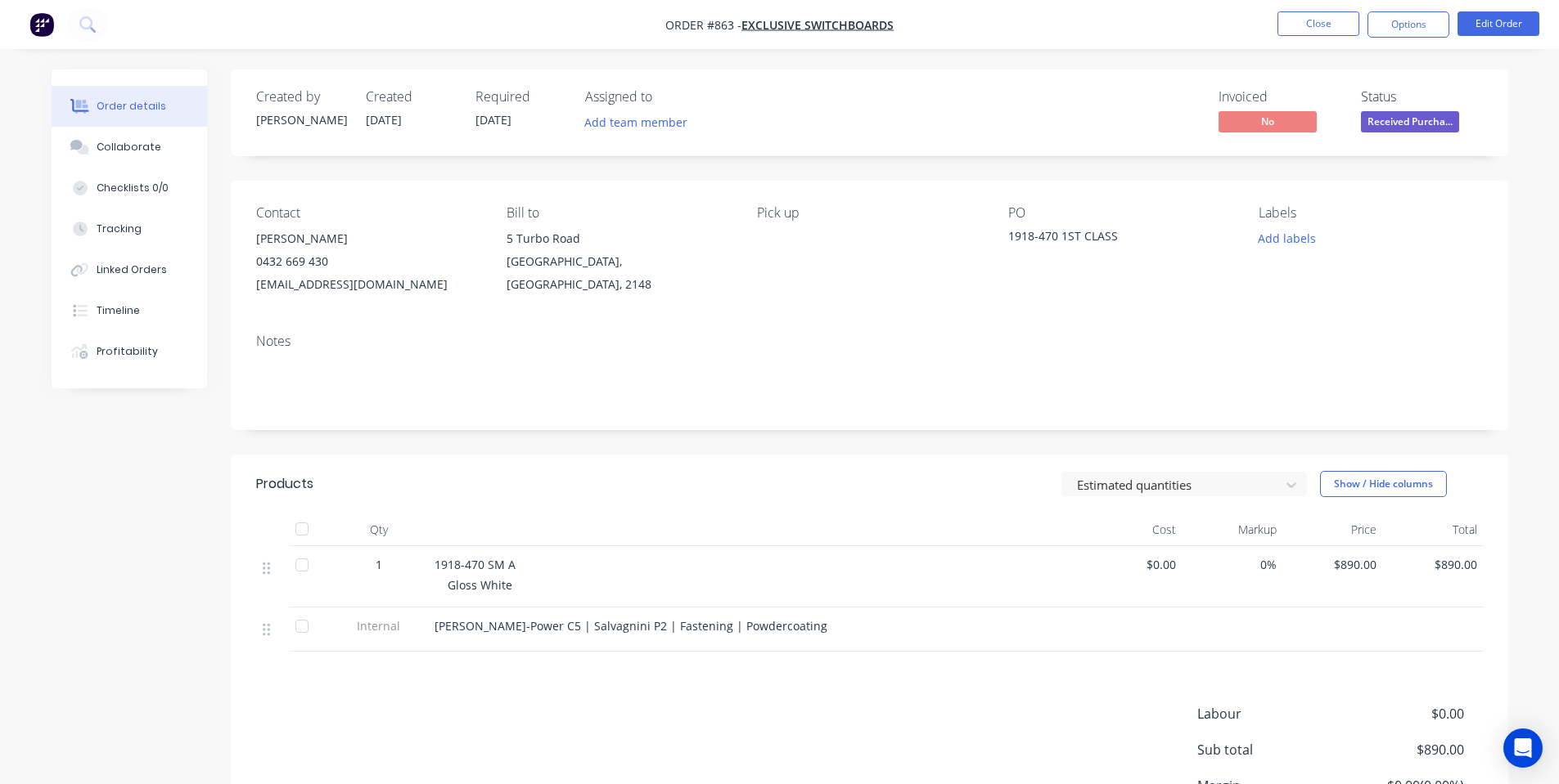
click at [1395, 122] on span "Received Purcha..." at bounding box center [1410, 121] width 98 height 21
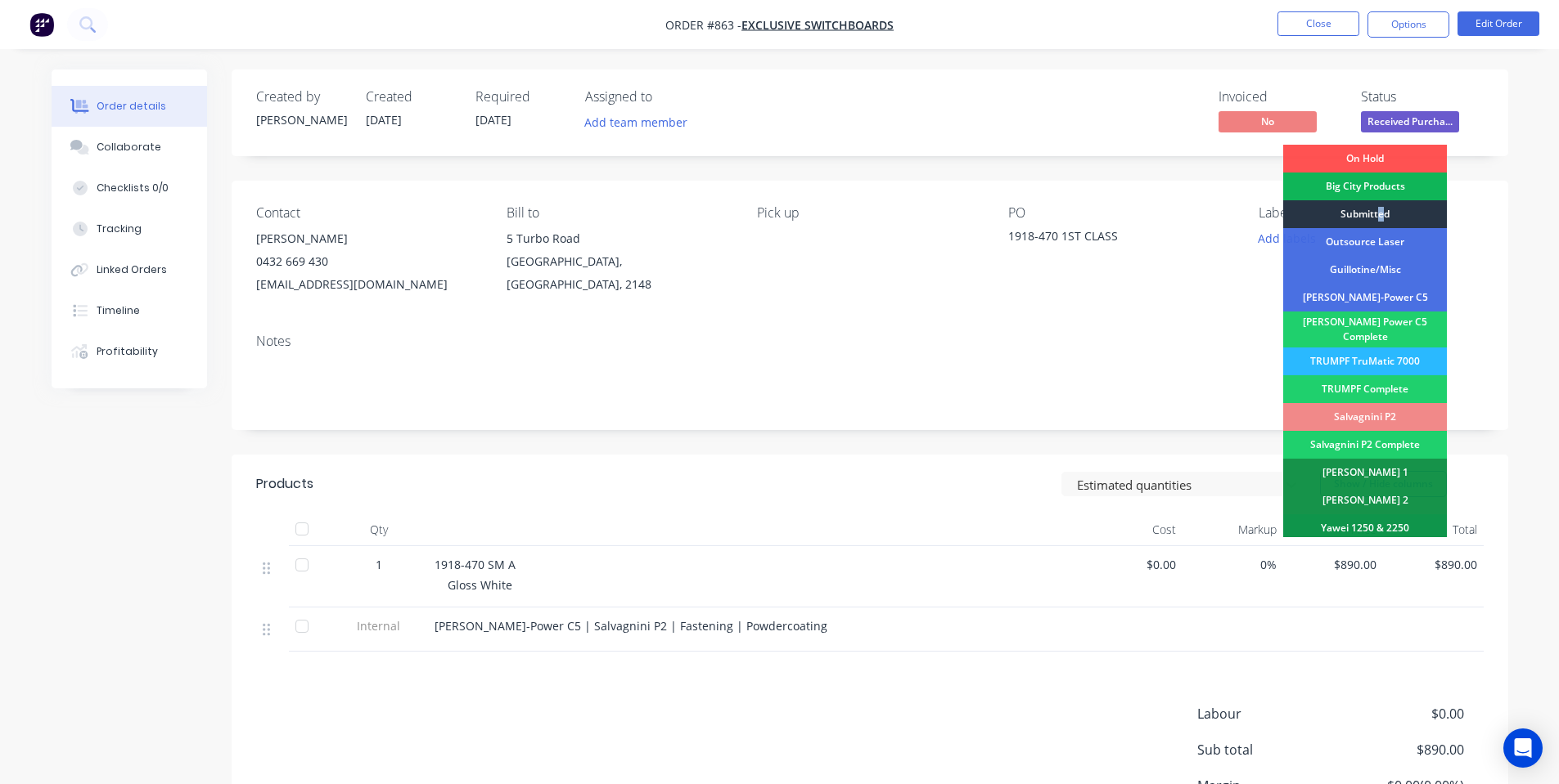
click at [1381, 217] on div "Submitted" at bounding box center [1364, 214] width 164 height 28
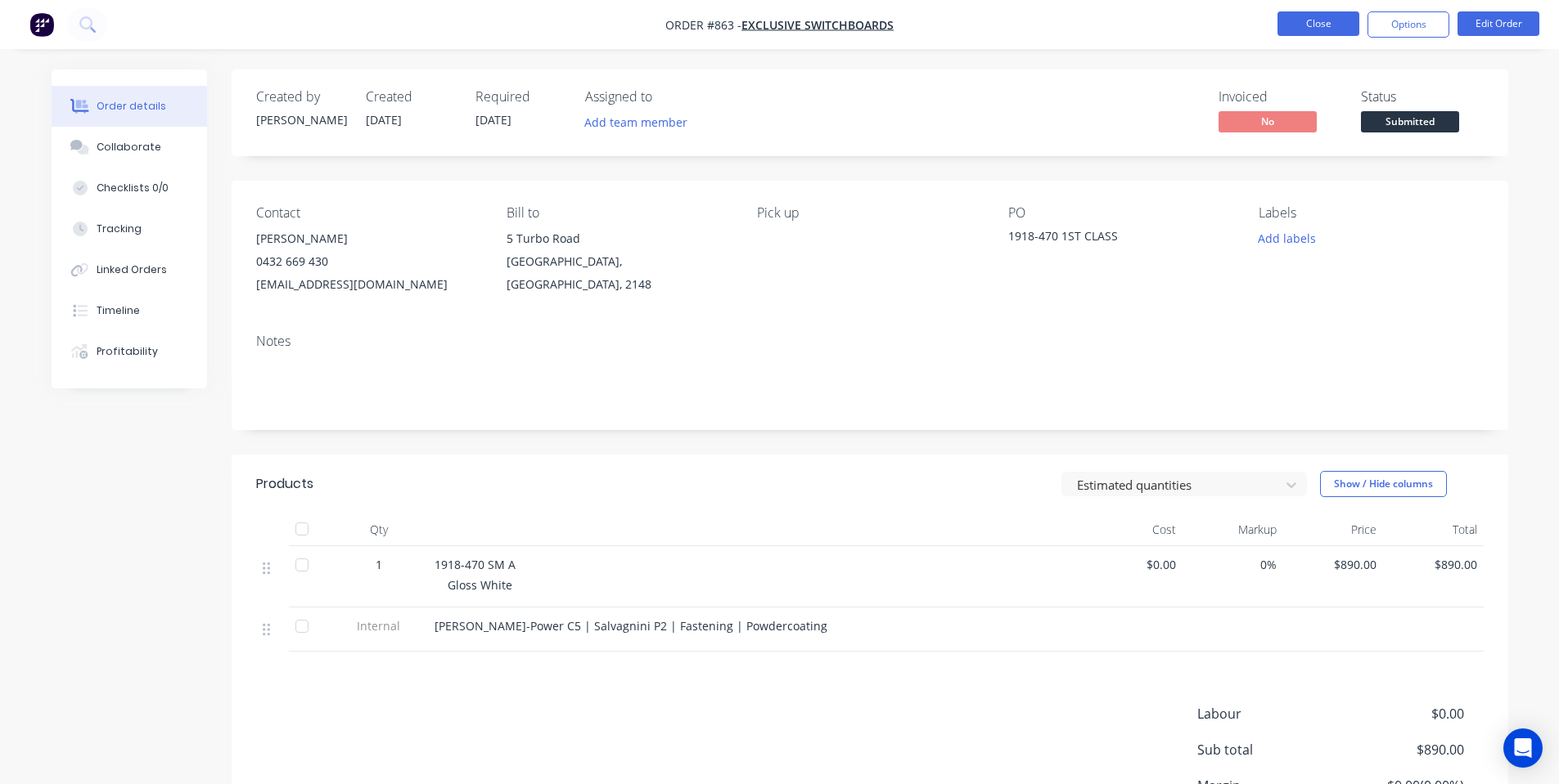
click at [1319, 34] on button "Close" at bounding box center [1318, 23] width 81 height 24
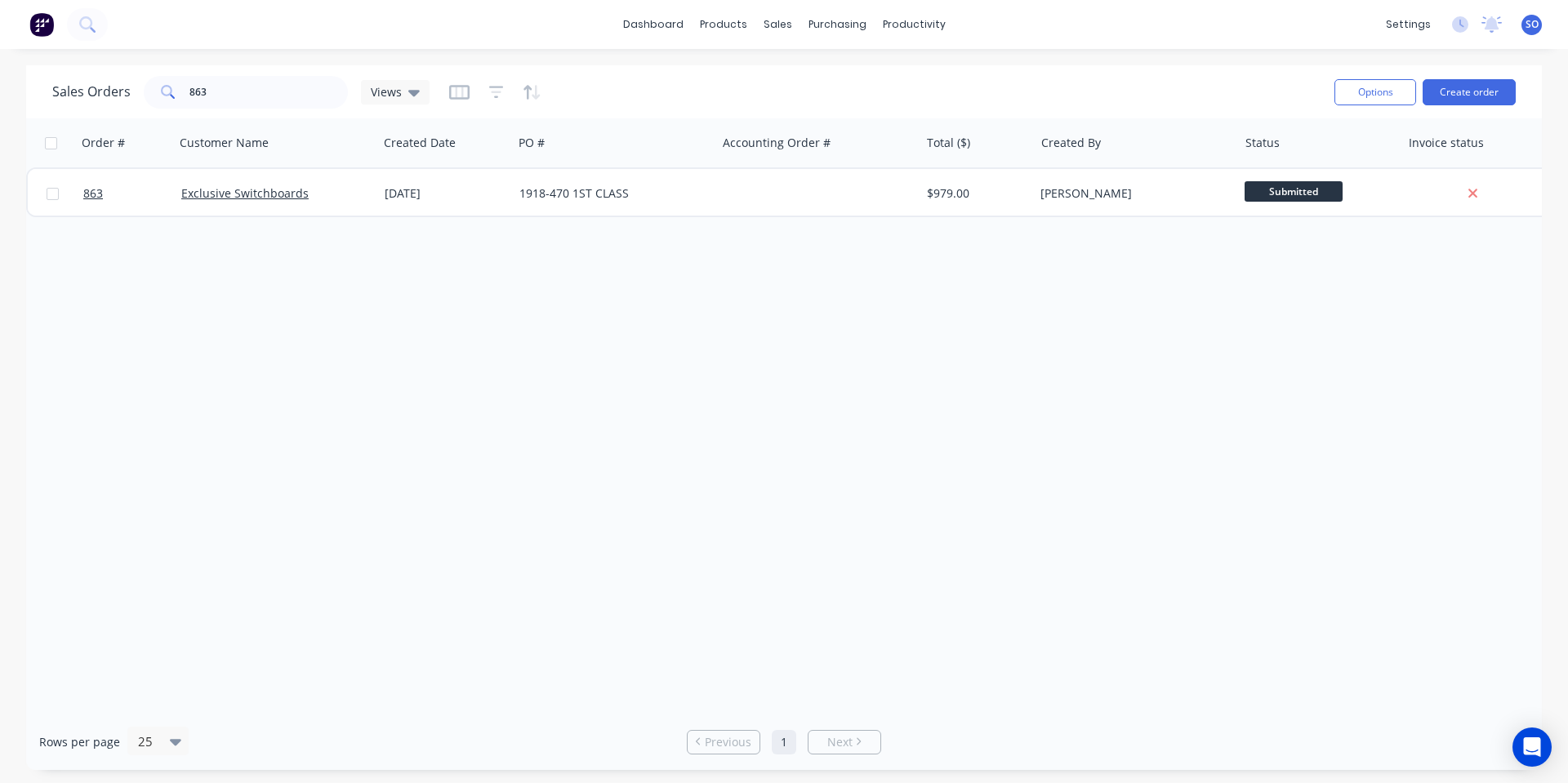
click at [1218, 59] on div "dashboard products sales purchasing productivity dashboard products Product Cat…" at bounding box center [784, 391] width 1568 height 783
drag, startPoint x: 484, startPoint y: 306, endPoint x: 695, endPoint y: 239, distance: 221.4
click at [485, 306] on div "Order # Customer Name Created Date PO # Accounting Order # Total ($) Created By…" at bounding box center [784, 416] width 1516 height 596
click at [478, 388] on div "Order # Customer Name Created Date PO # Accounting Order # Total ($) Created By…" at bounding box center [784, 416] width 1516 height 596
click at [742, 327] on div "Order # Customer Name Created Date PO # Accounting Order # Total ($) Created By…" at bounding box center [784, 416] width 1516 height 596
